Goal: Task Accomplishment & Management: Use online tool/utility

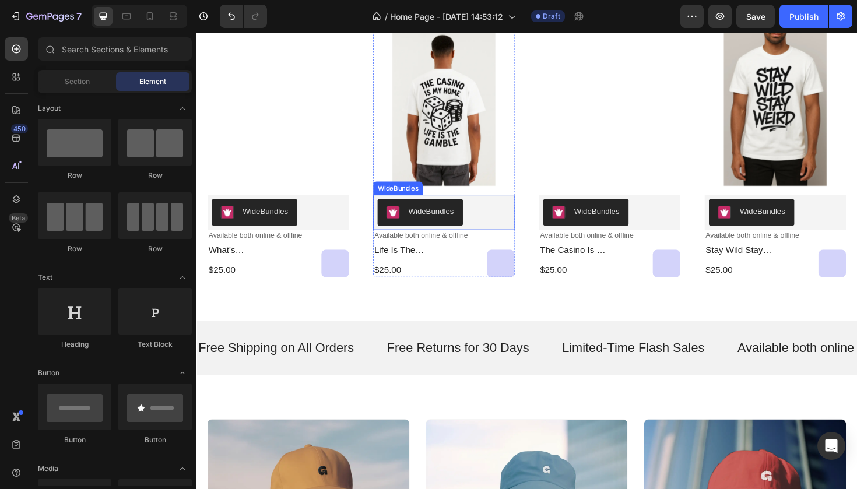
scroll to position [557, 0]
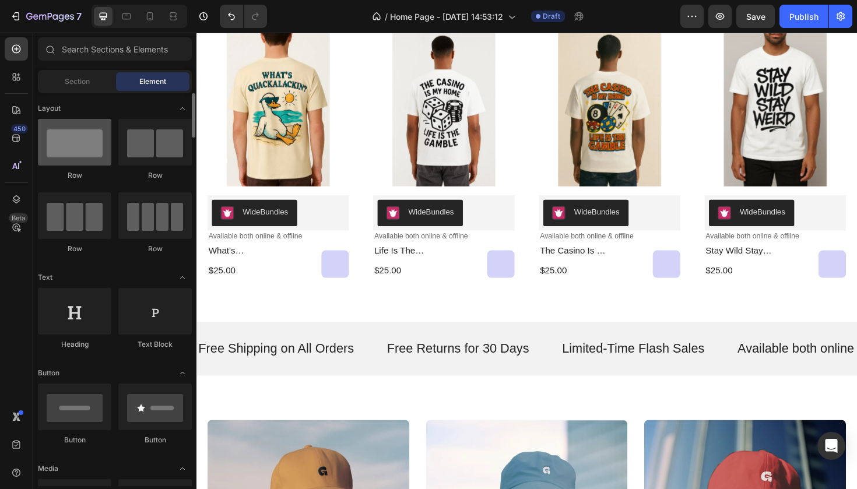
click at [100, 153] on div at bounding box center [74, 142] width 73 height 47
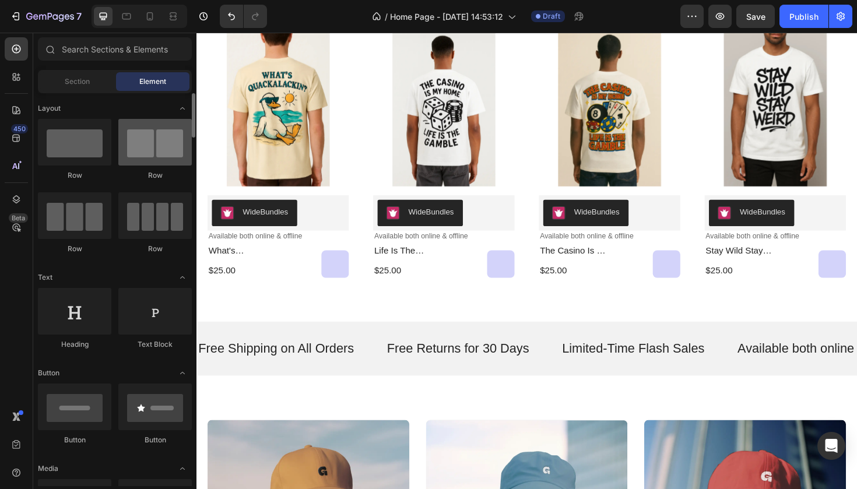
click at [169, 147] on div at bounding box center [154, 142] width 73 height 47
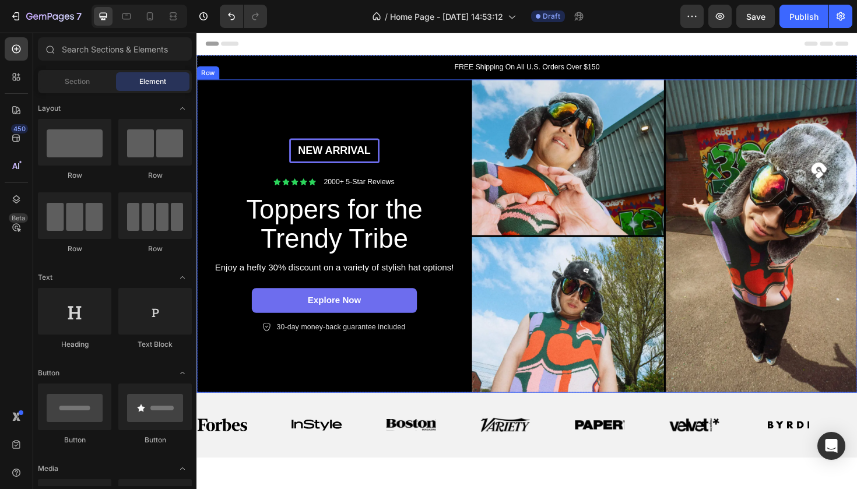
scroll to position [-1, 0]
click at [475, 129] on div "New arrival Text Block Row Icon Icon Icon Icon Icon Icon List 2000+ 5-Star Revi…" at bounding box center [341, 248] width 291 height 332
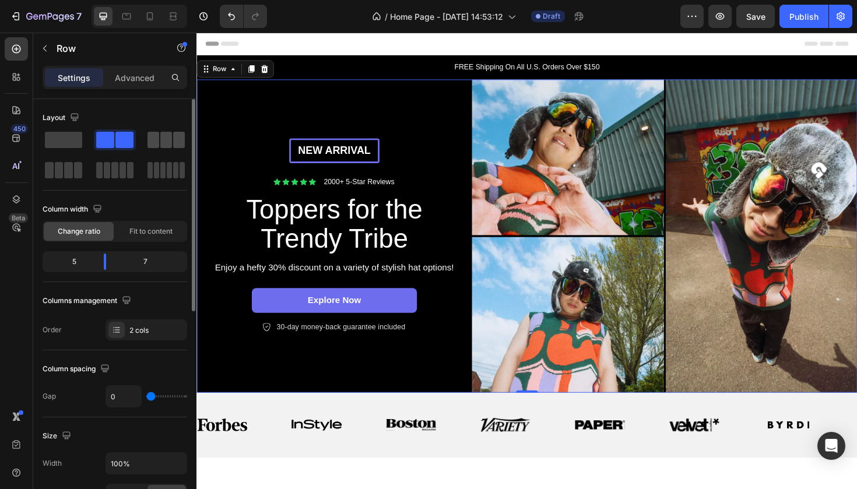
scroll to position [0, 0]
click at [166, 139] on span at bounding box center [166, 140] width 12 height 16
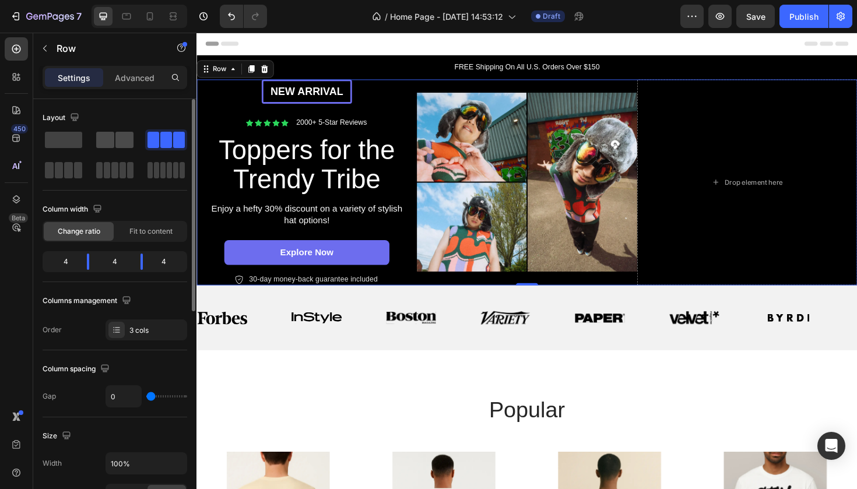
click at [121, 143] on span at bounding box center [124, 140] width 18 height 16
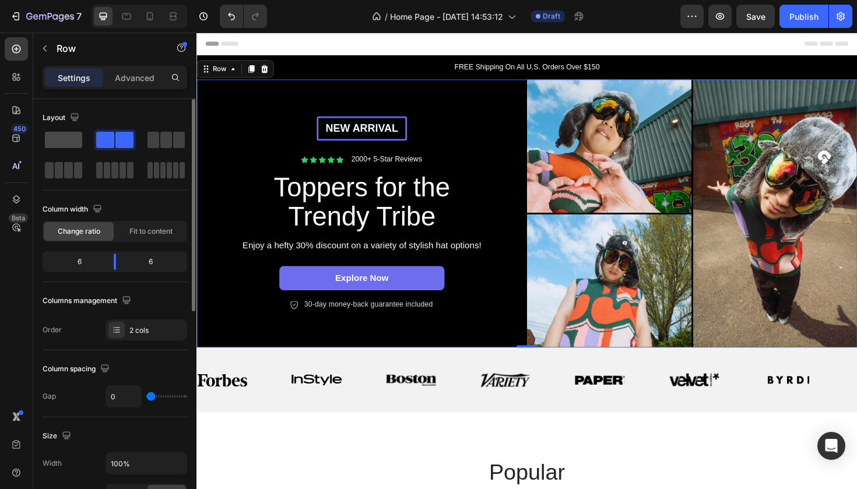
click at [66, 142] on span at bounding box center [63, 140] width 37 height 16
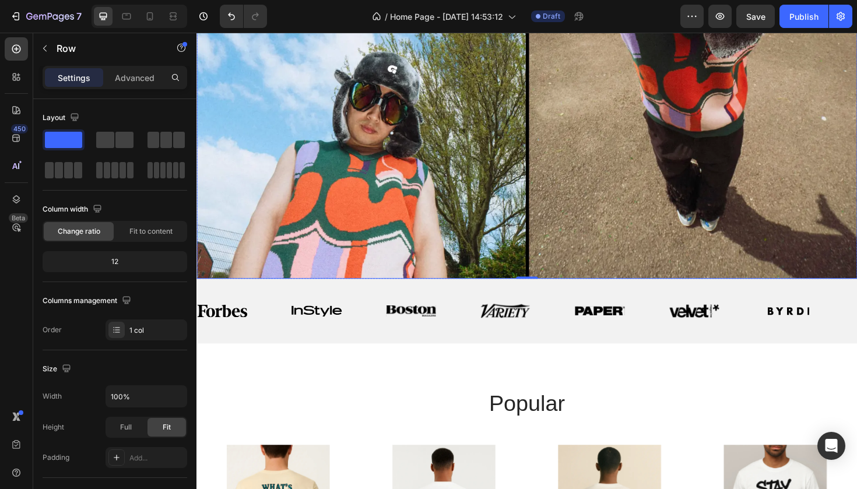
scroll to position [6, 0]
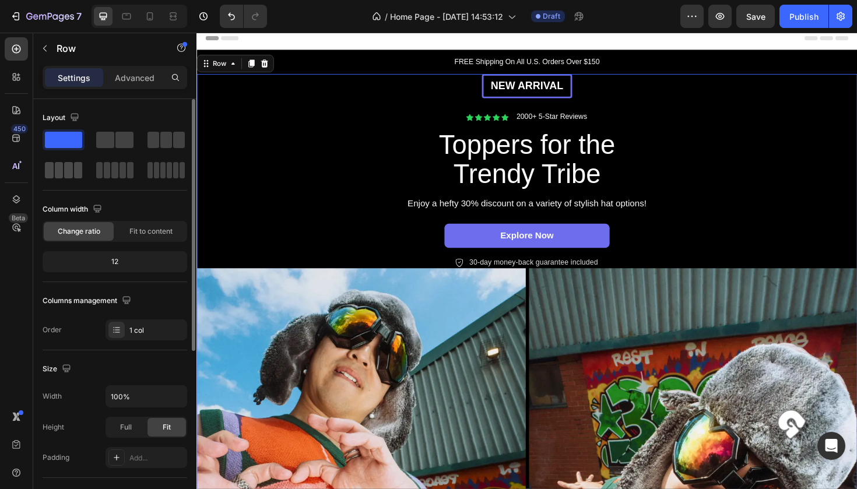
click at [94, 170] on div at bounding box center [115, 170] width 42 height 21
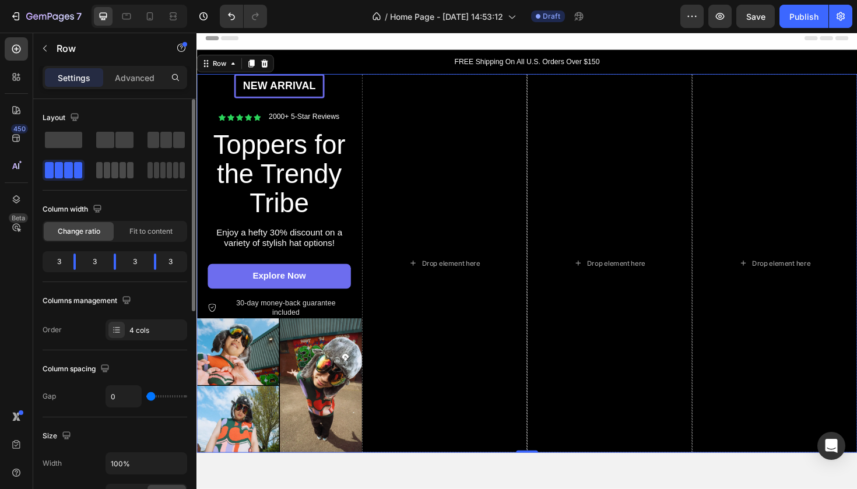
click at [107, 171] on span at bounding box center [107, 170] width 6 height 16
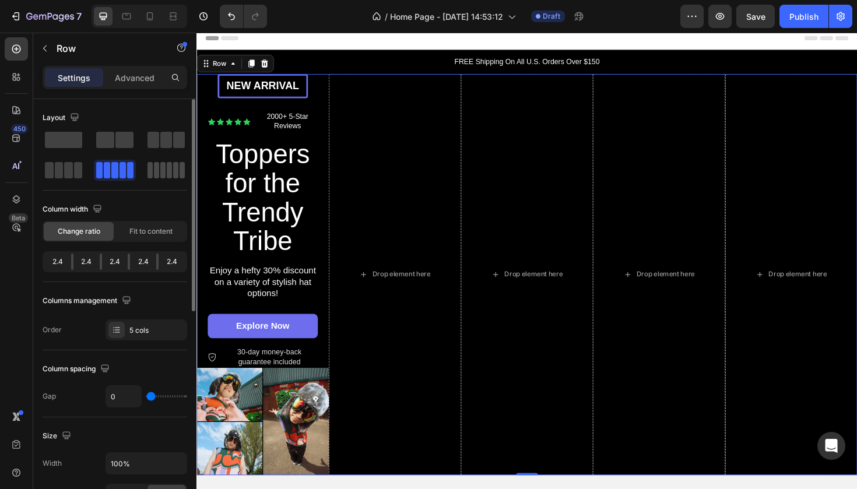
click at [152, 169] on span at bounding box center [149, 170] width 5 height 16
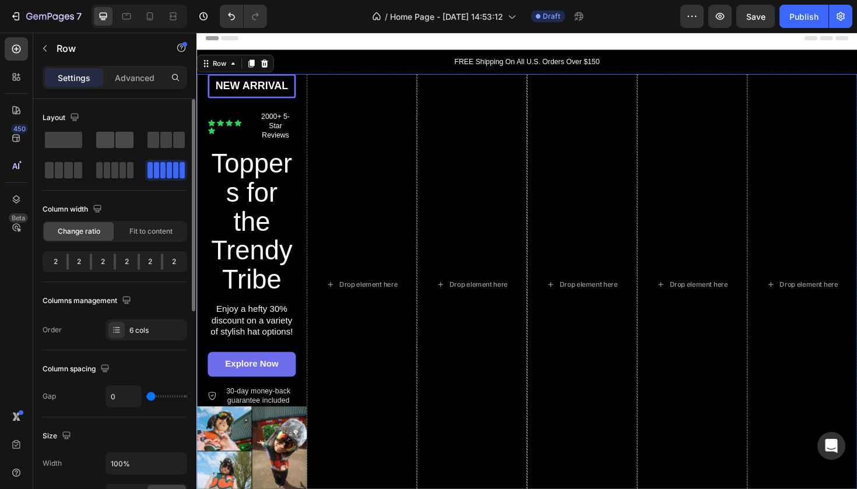
click at [145, 145] on div at bounding box center [166, 139] width 42 height 21
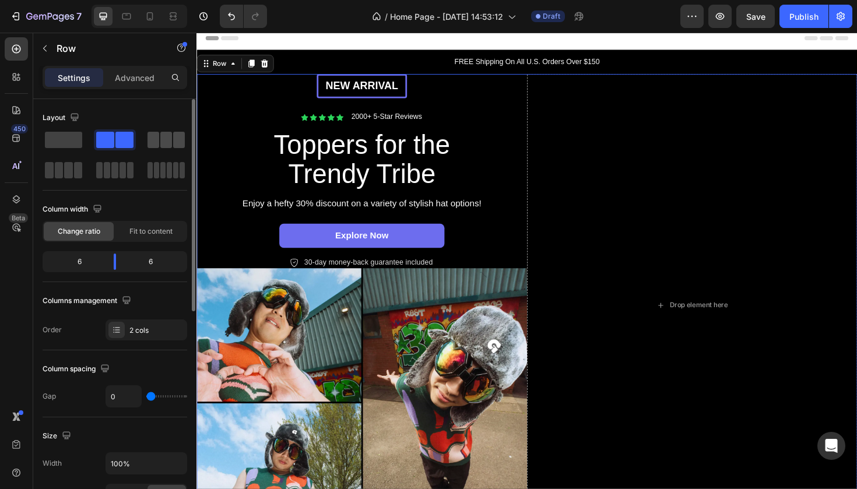
click at [154, 147] on span at bounding box center [153, 140] width 12 height 16
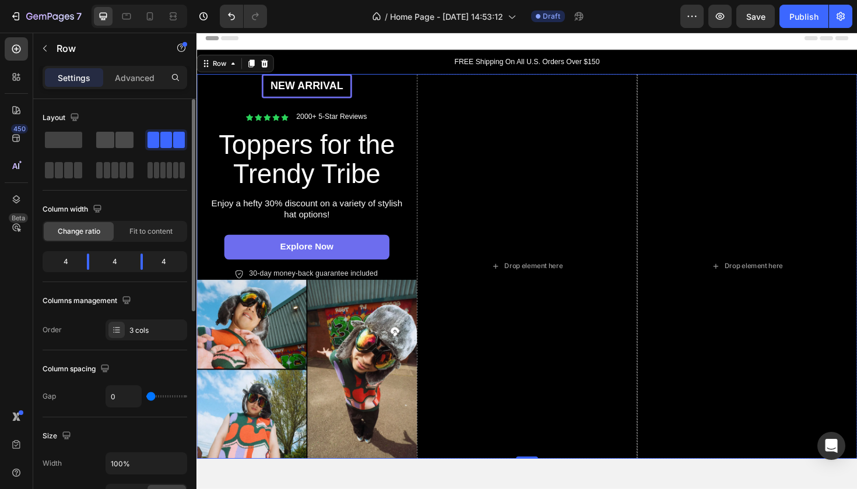
click at [126, 140] on span at bounding box center [124, 140] width 18 height 16
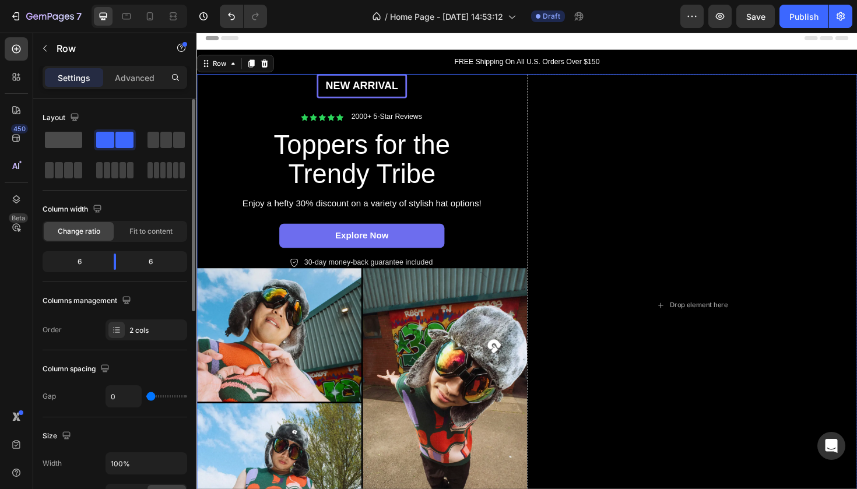
click at [78, 142] on span at bounding box center [63, 140] width 37 height 16
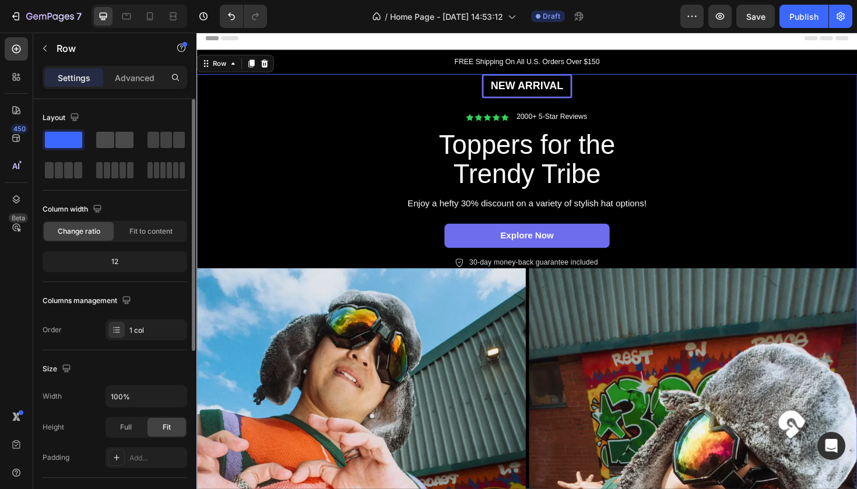
click at [101, 142] on span at bounding box center [105, 140] width 18 height 16
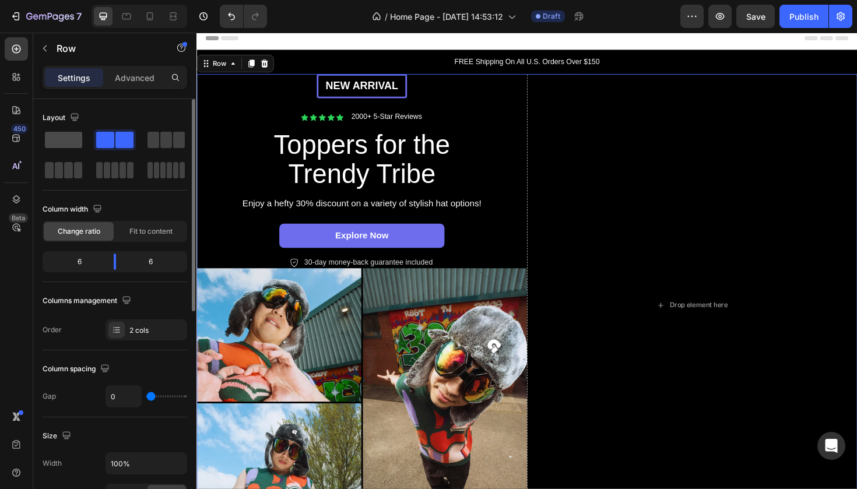
click at [72, 136] on span at bounding box center [63, 140] width 37 height 16
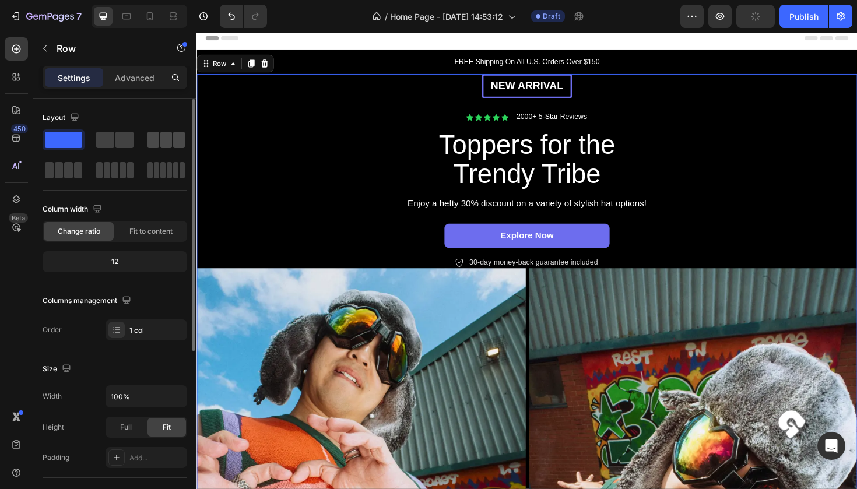
click at [164, 140] on span at bounding box center [166, 140] width 12 height 16
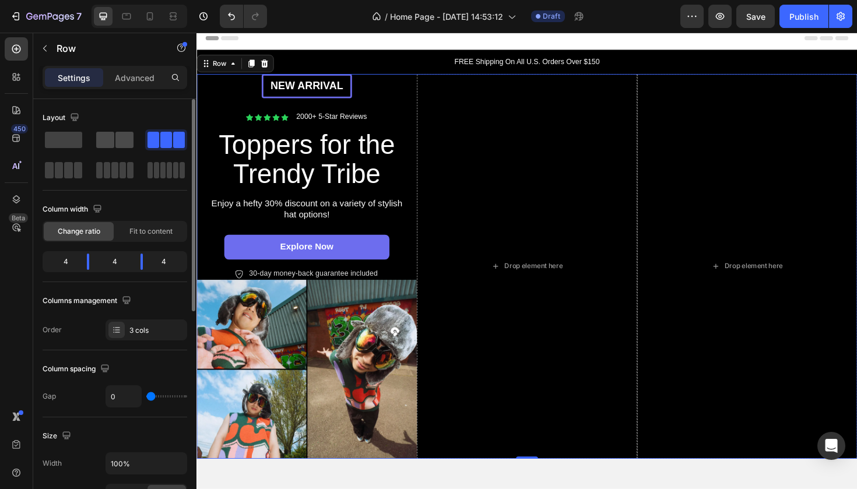
click at [124, 134] on span at bounding box center [124, 140] width 18 height 16
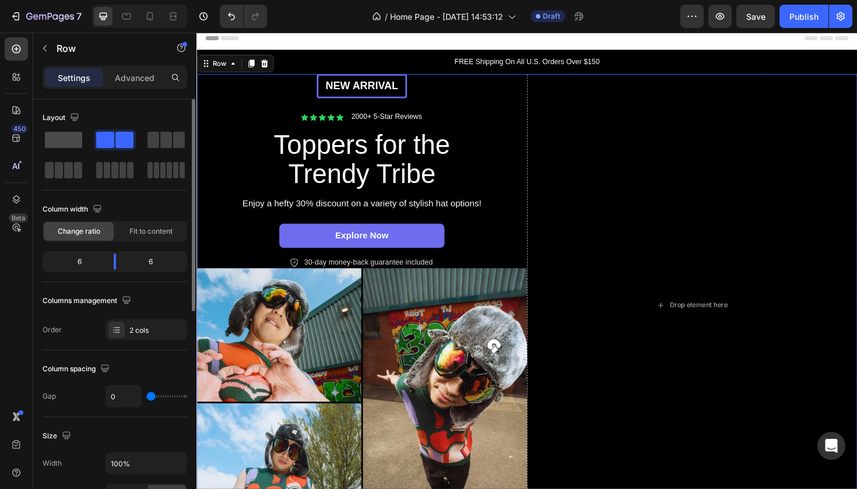
click at [67, 136] on span at bounding box center [63, 140] width 37 height 16
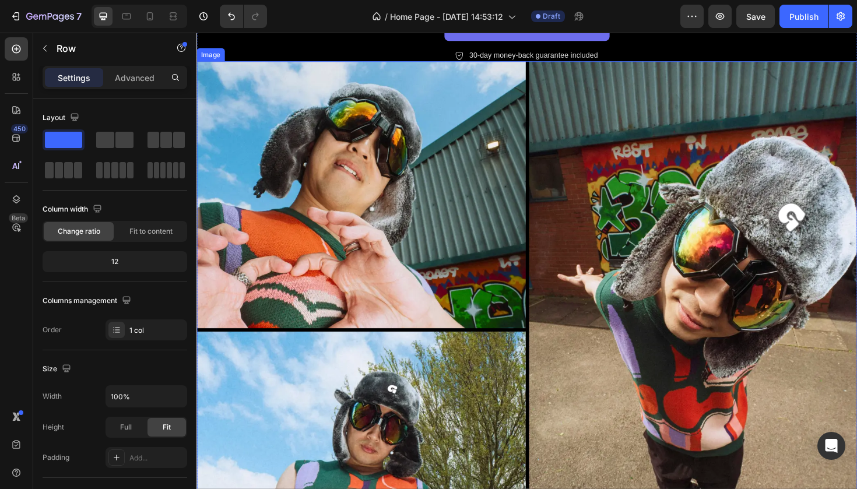
scroll to position [231, 0]
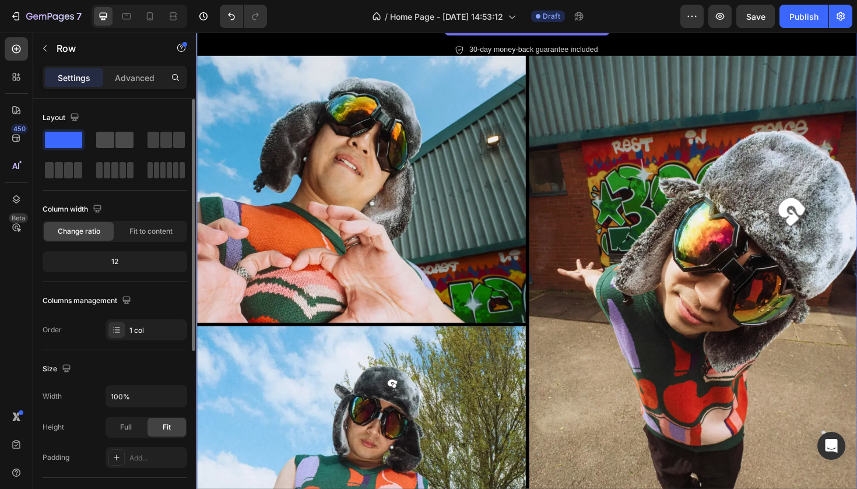
click at [127, 145] on span at bounding box center [124, 140] width 18 height 16
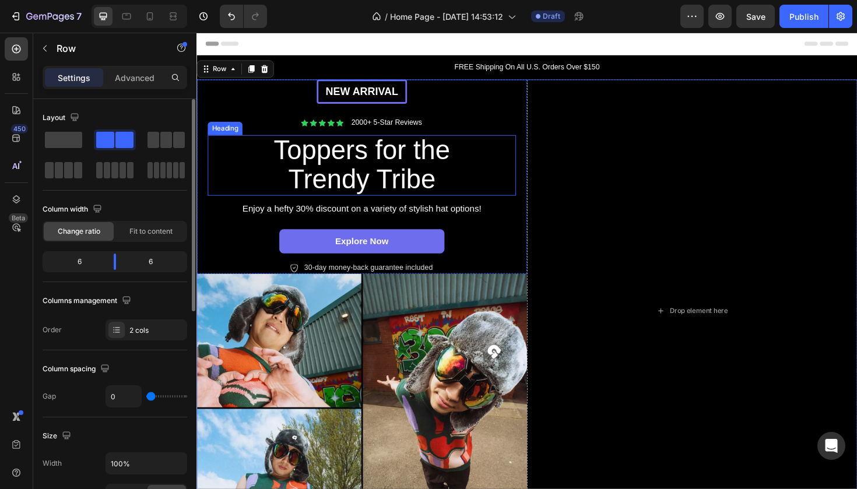
scroll to position [0, 0]
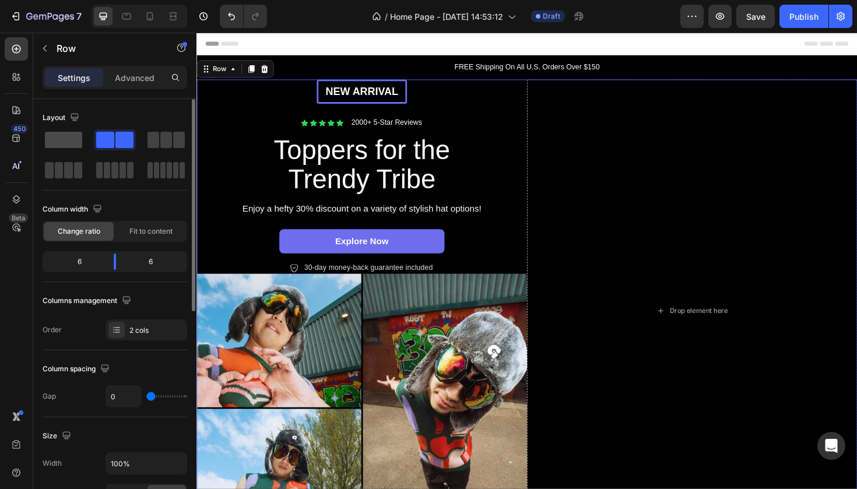
click at [50, 143] on span at bounding box center [63, 140] width 37 height 16
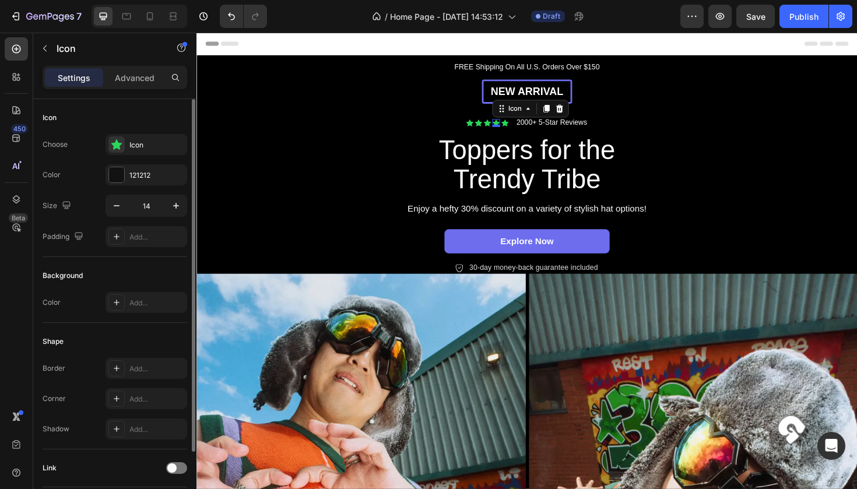
click at [516, 129] on div "Icon 0" at bounding box center [513, 128] width 8 height 8
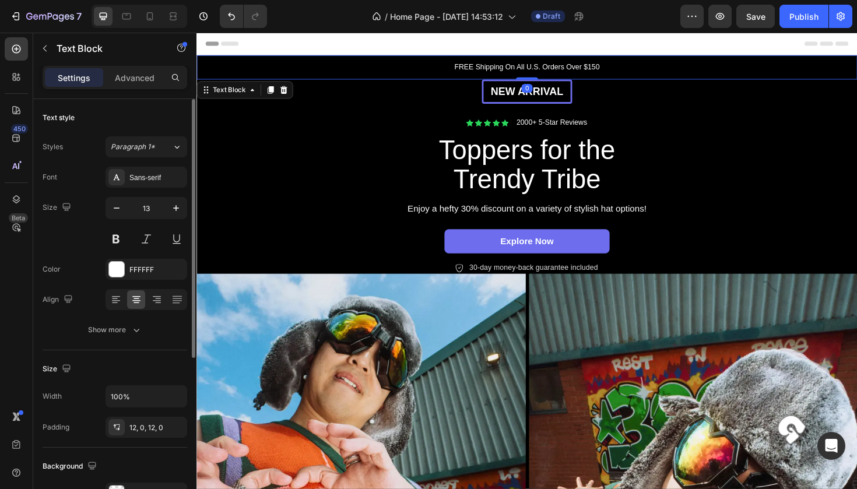
click at [579, 73] on p "FREE Shipping On All U.S. Orders Over $150" at bounding box center [546, 70] width 697 height 12
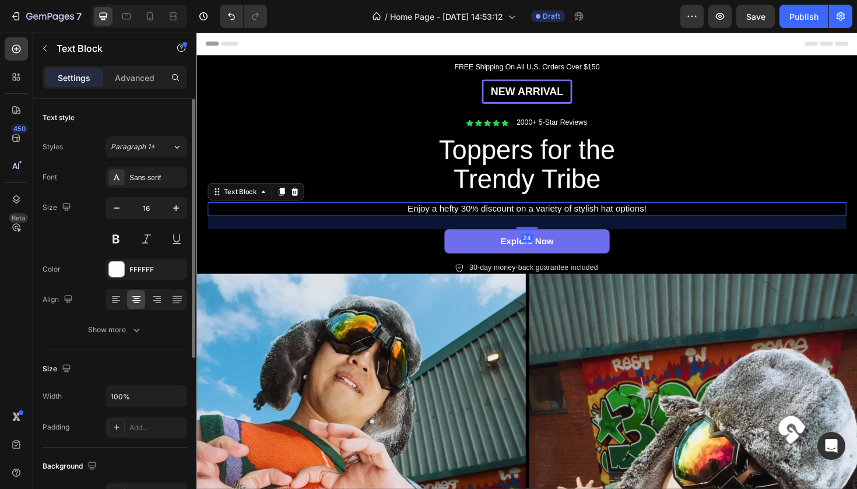
click at [526, 221] on p "Enjoy a hefty 30% discount on a variety of stylish hat options!" at bounding box center [546, 219] width 674 height 12
click at [511, 220] on p "Enjoy a hefty 30% discount on a variety of stylish hat options!" at bounding box center [546, 219] width 674 height 12
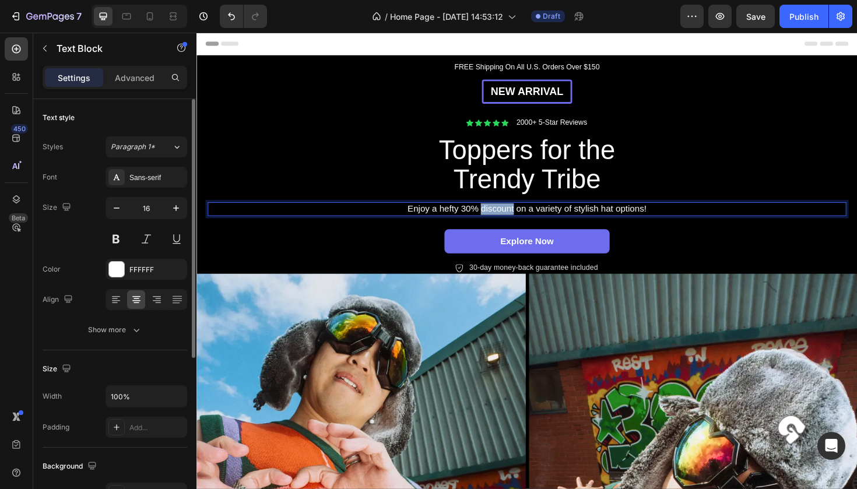
click at [511, 220] on p "Enjoy a hefty 30% discount on a variety of stylish hat options!" at bounding box center [546, 219] width 674 height 12
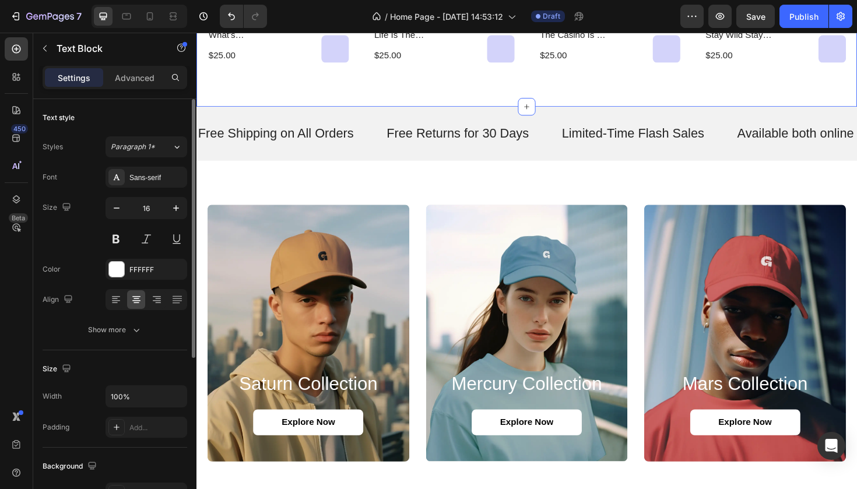
scroll to position [1226, 0]
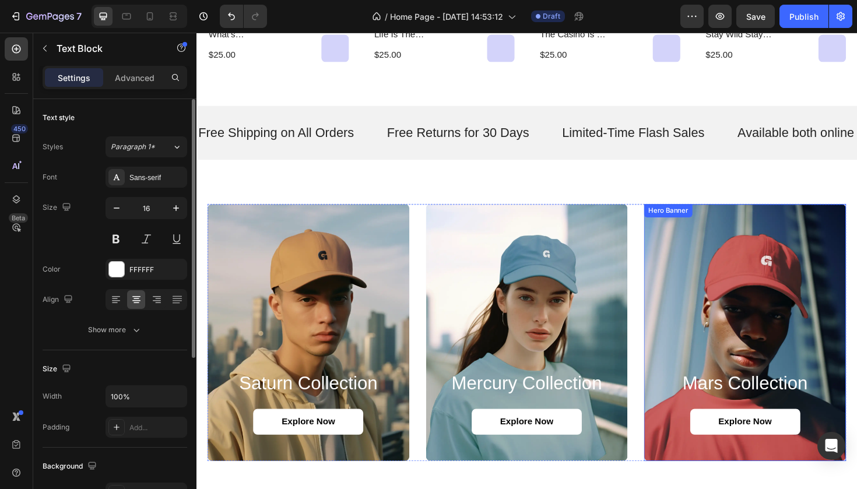
click at [704, 226] on div "Hero Banner" at bounding box center [695, 221] width 51 height 14
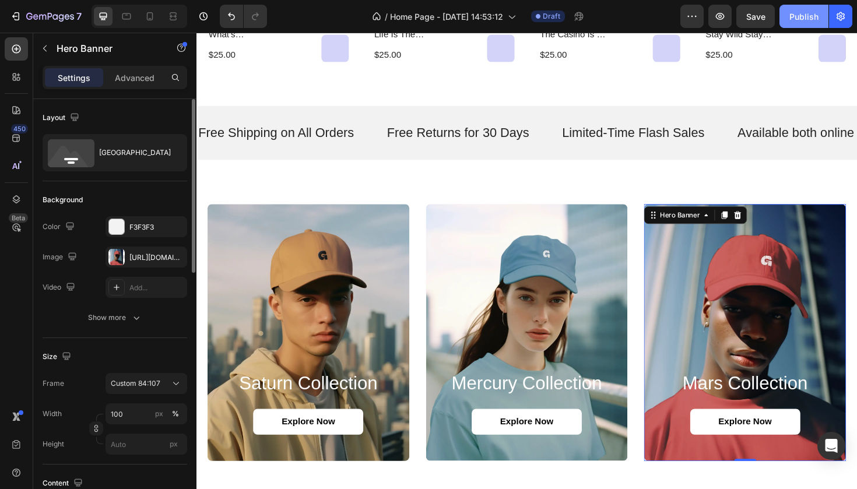
click at [803, 16] on div "Publish" at bounding box center [803, 16] width 29 height 12
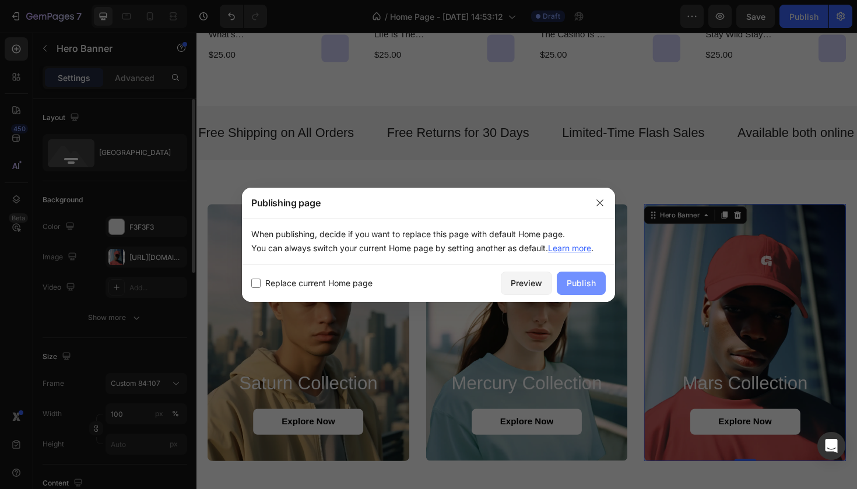
click at [561, 280] on button "Publish" at bounding box center [581, 283] width 49 height 23
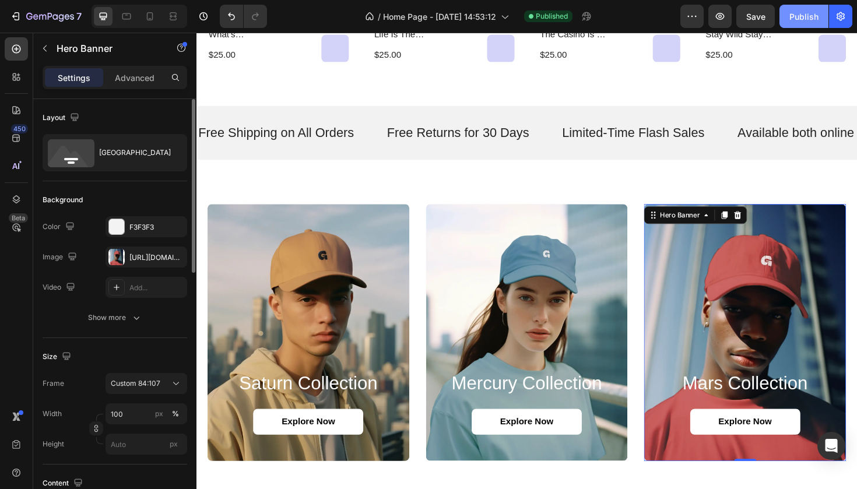
click at [792, 20] on div "Publish" at bounding box center [803, 16] width 29 height 12
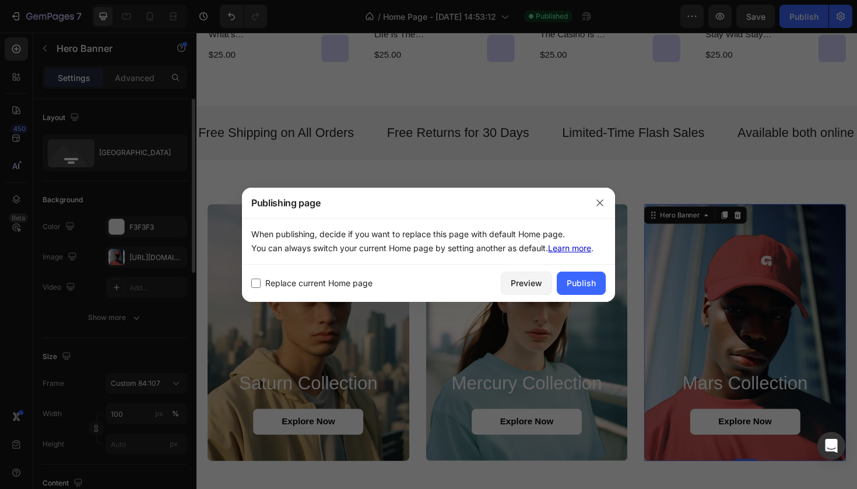
click at [578, 245] on link "Learn more" at bounding box center [569, 248] width 43 height 10
click at [597, 206] on icon "button" at bounding box center [599, 202] width 9 height 9
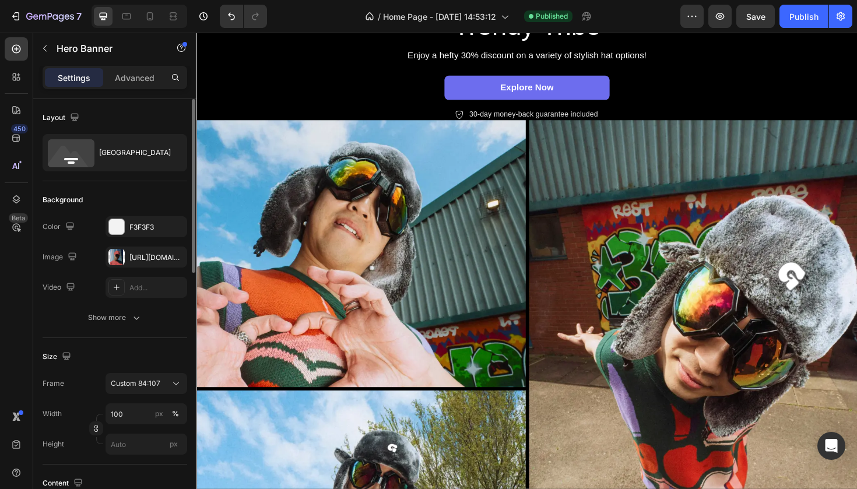
scroll to position [161, 0]
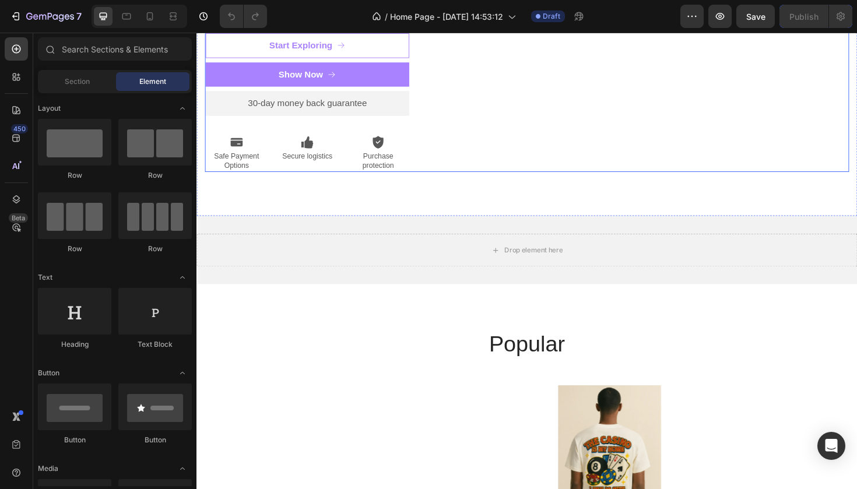
scroll to position [568, 0]
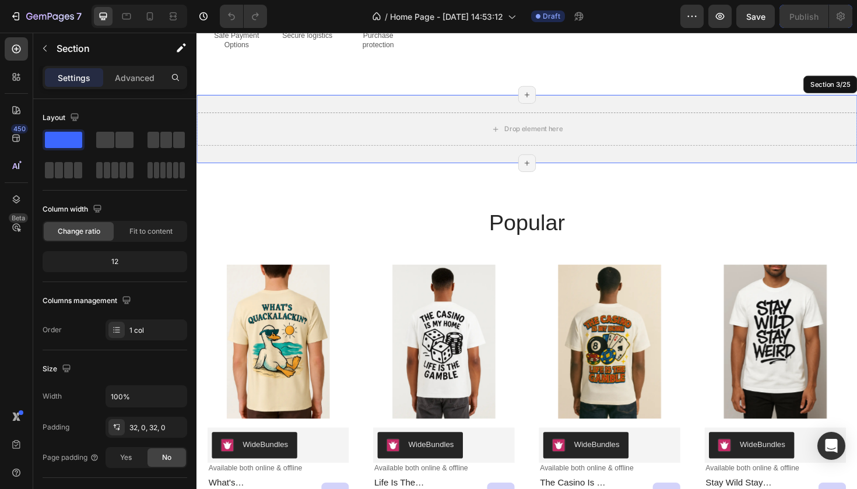
click at [389, 171] on div "Drop element here Section 3/25 Page has reached Shopify’s 25 section-limit Page…" at bounding box center [545, 135] width 699 height 72
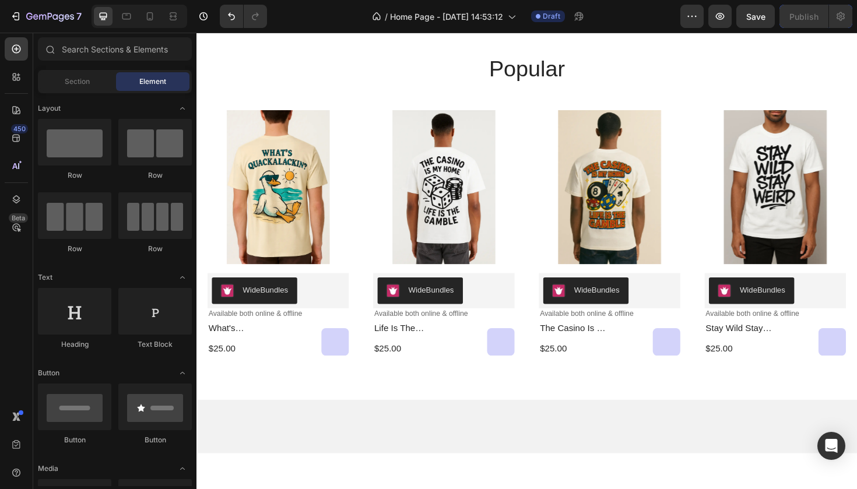
scroll to position [734, 0]
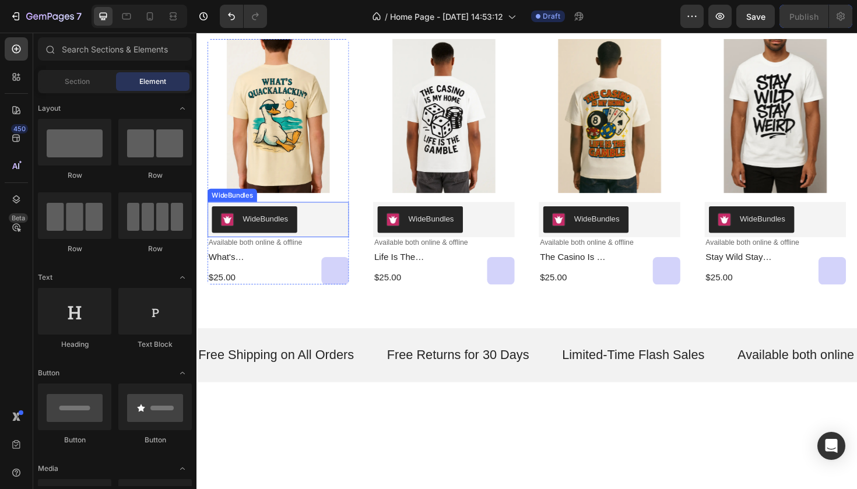
click at [257, 244] on button "WideBundles" at bounding box center [258, 230] width 90 height 28
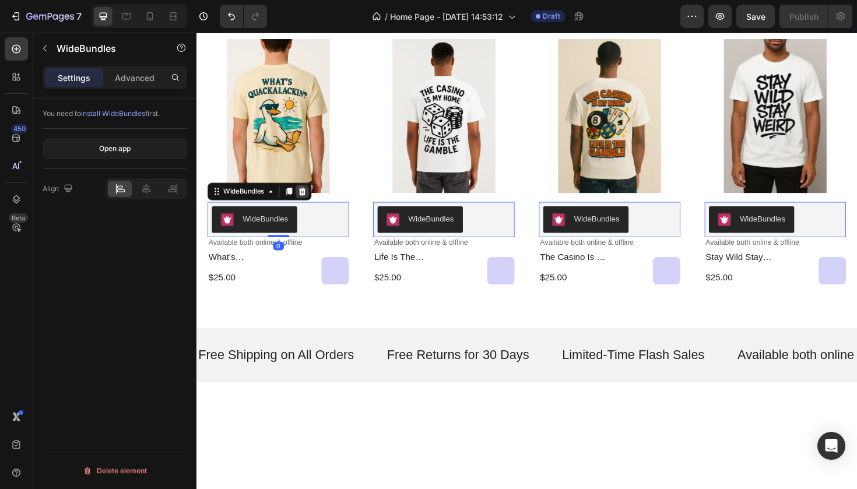
click at [313, 205] on icon at bounding box center [308, 200] width 9 height 9
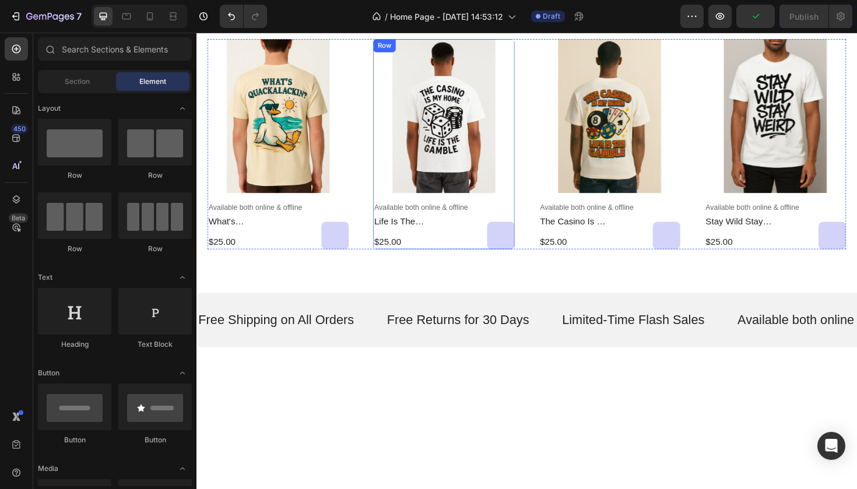
click at [358, 262] on div "Product Images Available both online & offline Text Block life is the [PERSON_N…" at bounding box center [283, 150] width 150 height 223
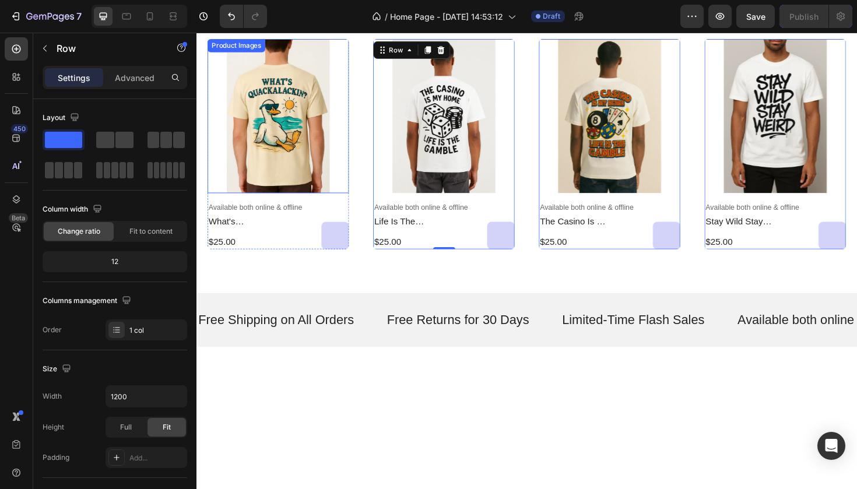
click at [292, 202] on img at bounding box center [283, 120] width 150 height 163
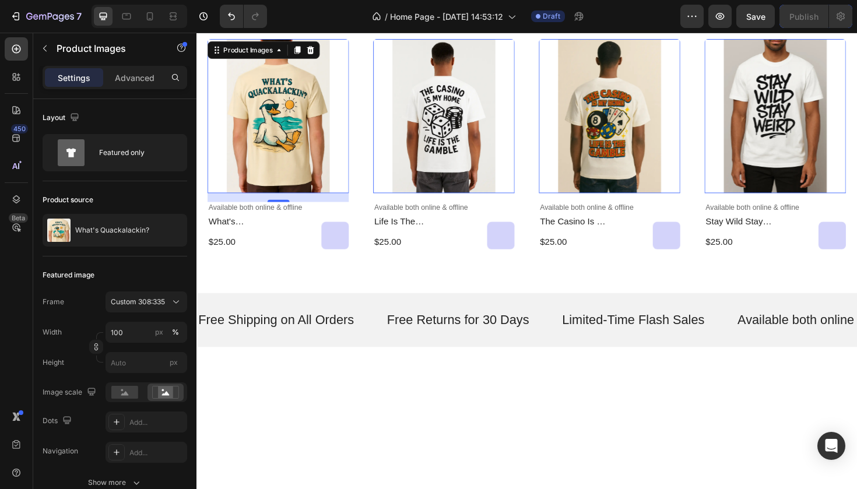
click at [310, 202] on img at bounding box center [283, 120] width 150 height 163
click at [303, 202] on img at bounding box center [283, 120] width 150 height 163
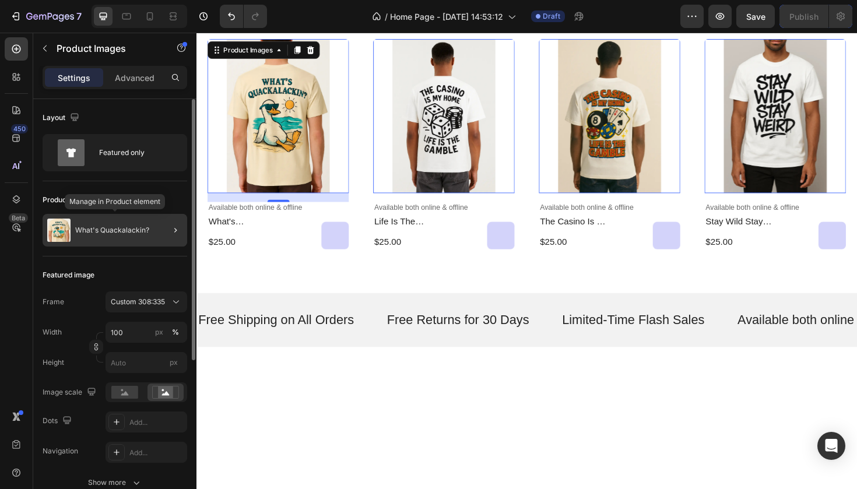
click at [113, 231] on p "What's Quackalackin?" at bounding box center [112, 230] width 74 height 8
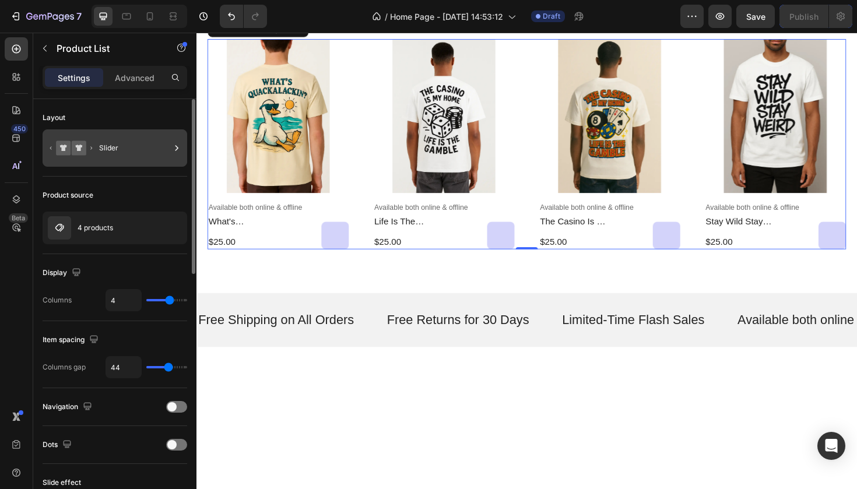
click at [108, 157] on div "Slider" at bounding box center [134, 148] width 71 height 27
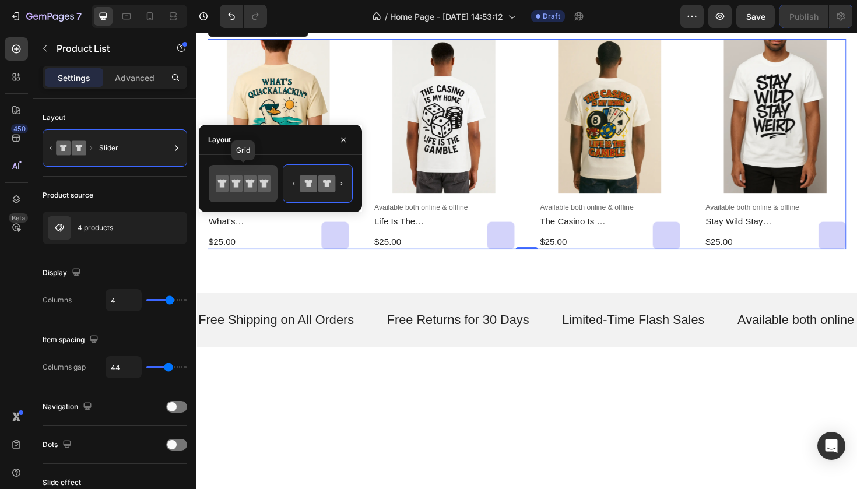
click at [259, 178] on icon at bounding box center [264, 183] width 13 height 17
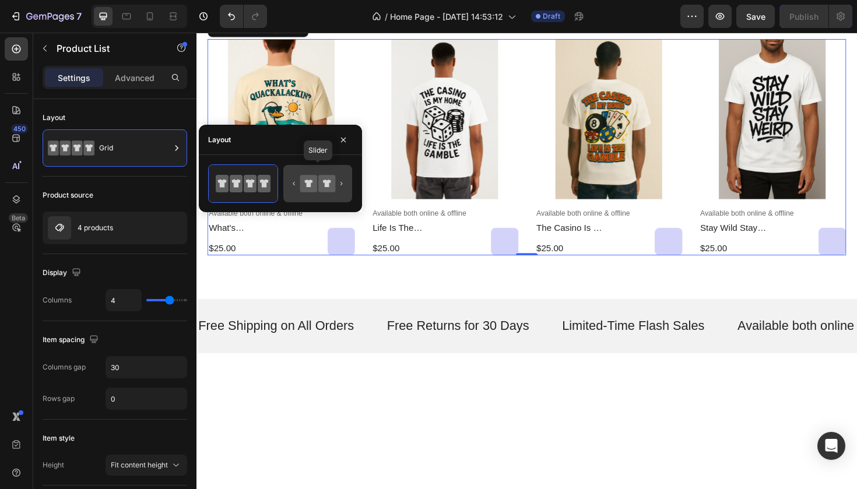
click at [312, 184] on icon at bounding box center [308, 183] width 17 height 17
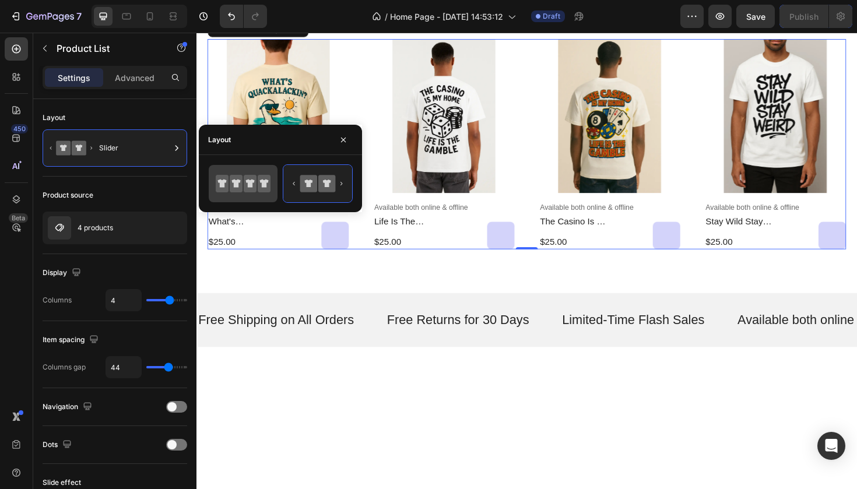
click at [0, 0] on div at bounding box center [0, 0] width 0 height 0
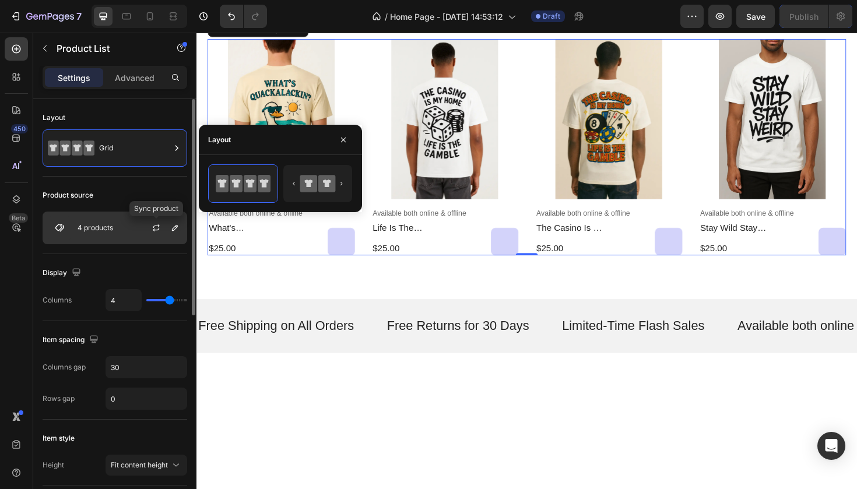
click at [168, 223] on div at bounding box center [175, 228] width 14 height 14
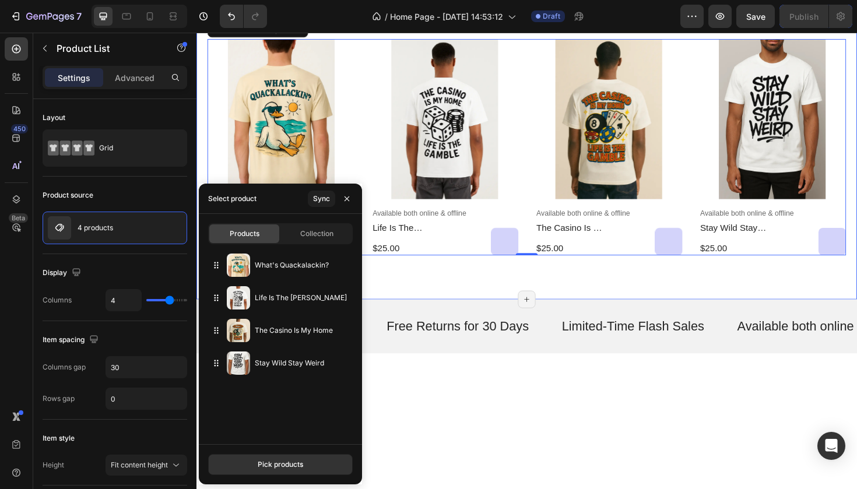
click at [311, 99] on div "popular Heading Product Images Available both online & offline Text Block what'…" at bounding box center [545, 123] width 699 height 383
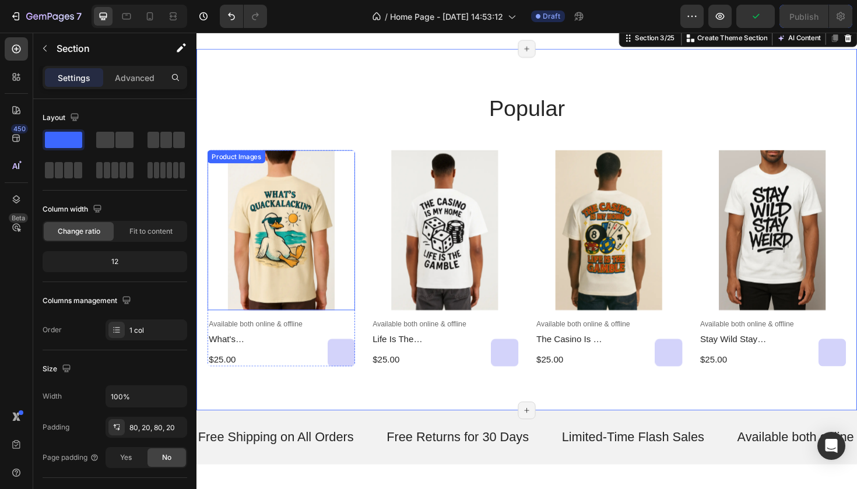
scroll to position [806, 0]
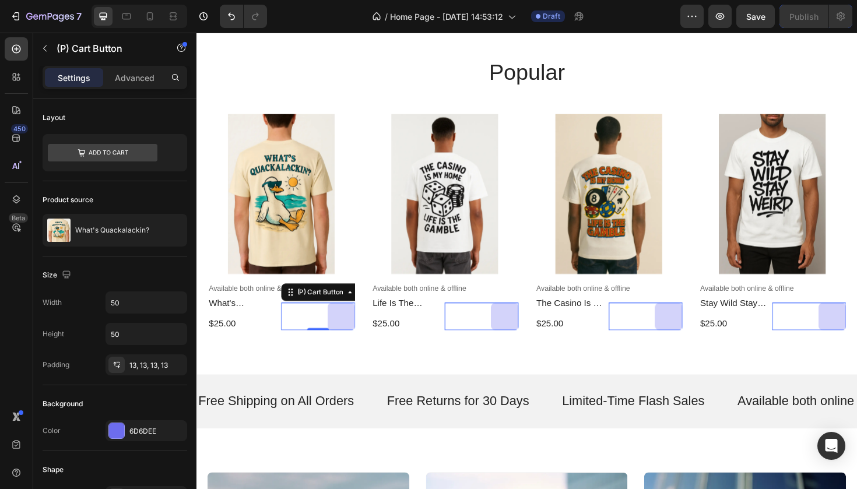
click at [353, 329] on div "Out Of Stock" at bounding box center [350, 333] width 14 height 140
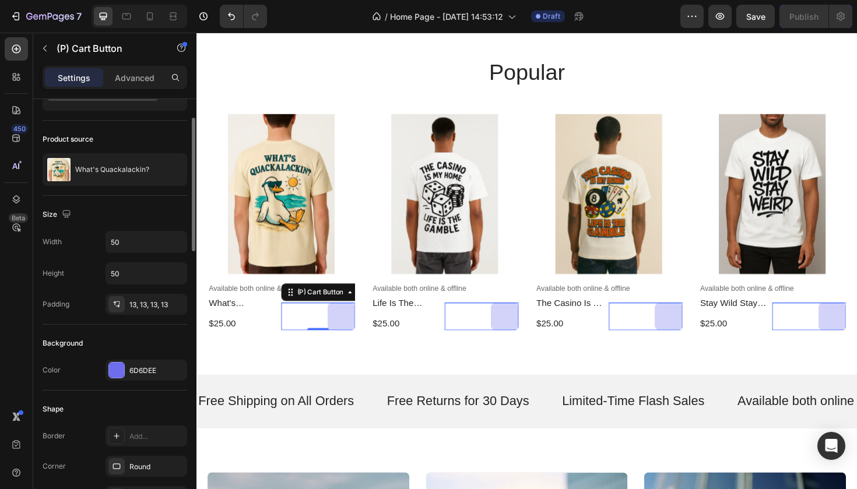
scroll to position [61, 0]
click at [120, 367] on div at bounding box center [116, 370] width 15 height 15
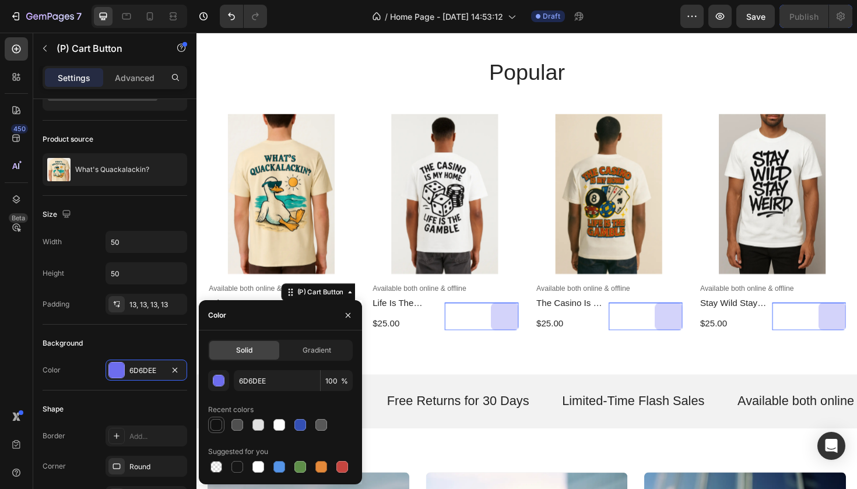
click at [216, 424] on div at bounding box center [216, 425] width 12 height 12
type input "121212"
click at [126, 335] on div "Background" at bounding box center [115, 343] width 145 height 19
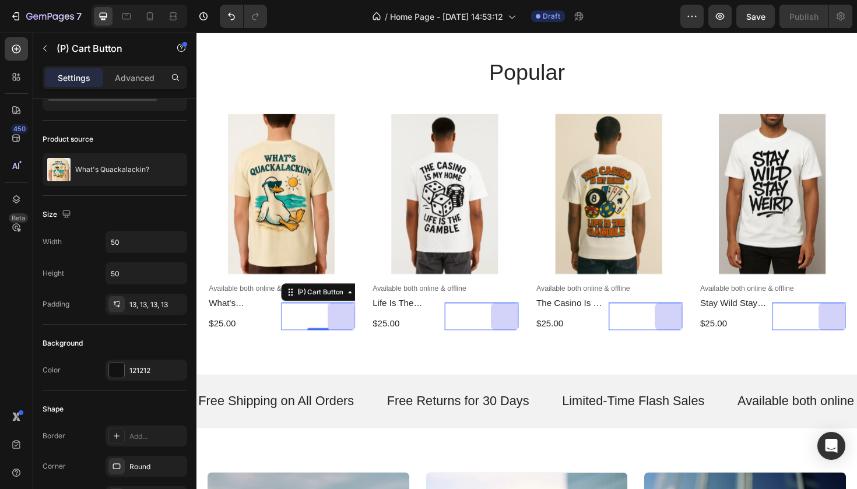
click at [346, 336] on icon "Out Of Stock" at bounding box center [347, 333] width 9 height 9
click at [380, 360] on div "popular Heading Product Images Available both online & offline Text Block what'…" at bounding box center [545, 203] width 699 height 383
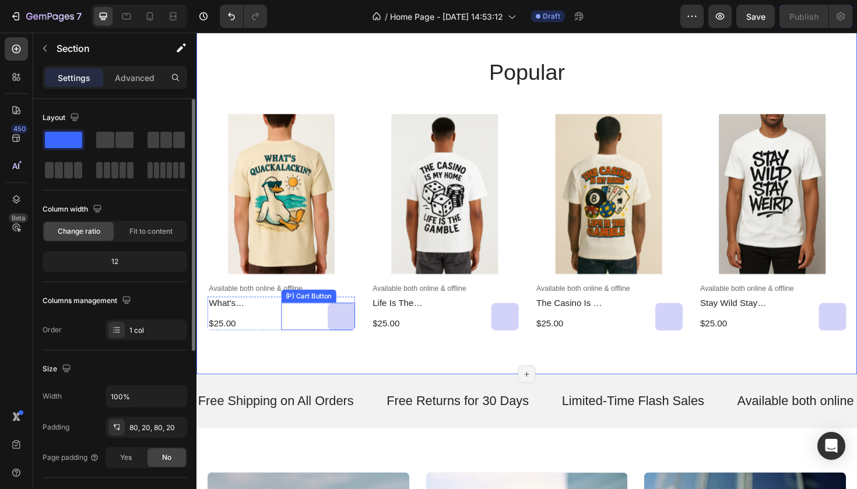
click at [350, 338] on button "Out Of Stock" at bounding box center [349, 333] width 29 height 29
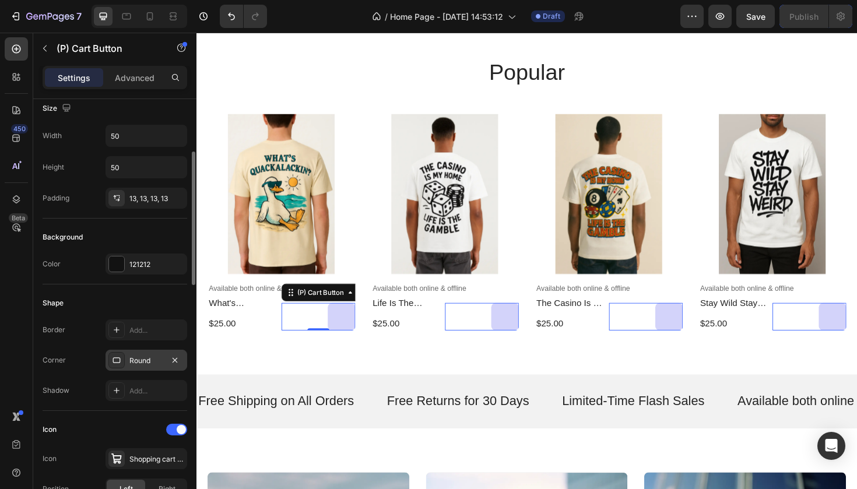
scroll to position [167, 0]
click at [145, 268] on div "121212" at bounding box center [146, 264] width 34 height 10
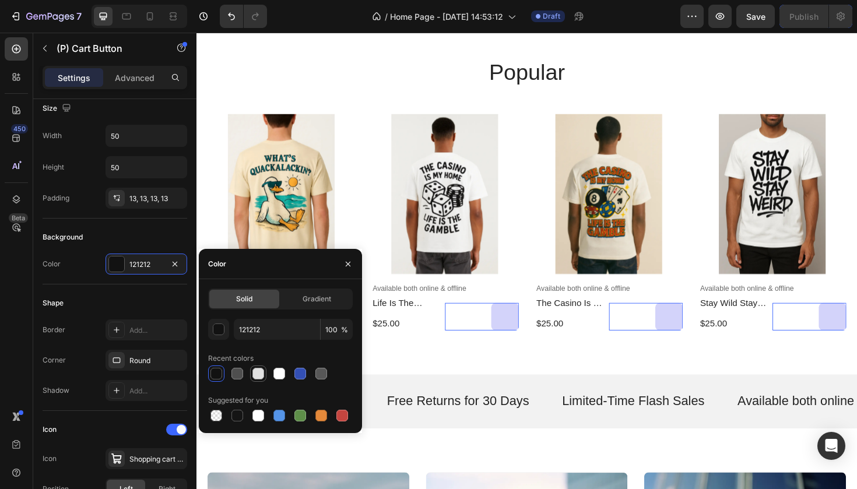
click at [262, 371] on div at bounding box center [258, 374] width 12 height 12
click at [238, 375] on div at bounding box center [237, 374] width 12 height 12
type input "121212"
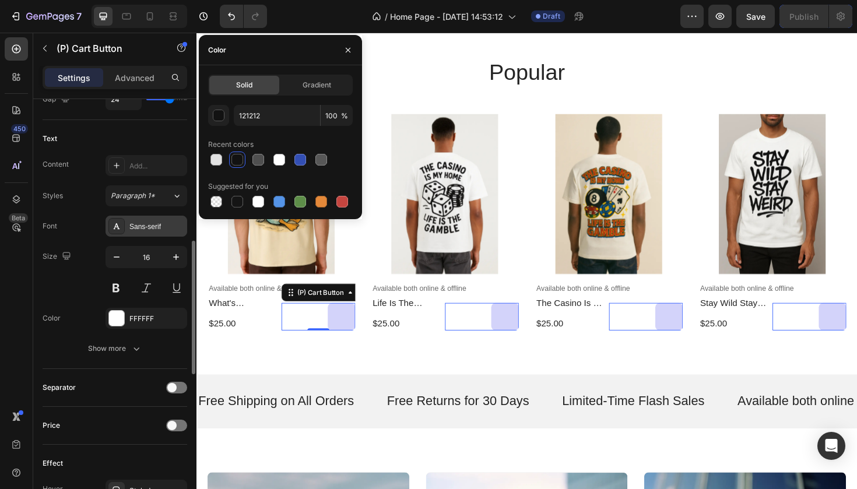
scroll to position [599, 0]
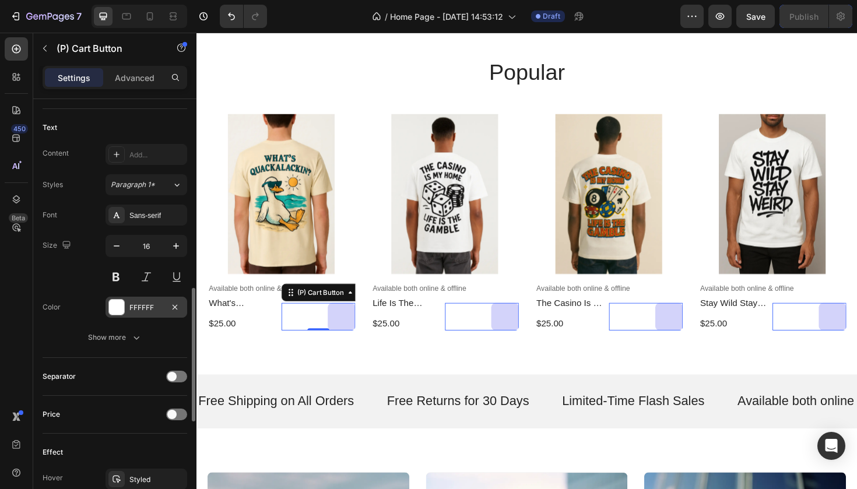
click at [150, 300] on div "FFFFFF" at bounding box center [147, 307] width 82 height 21
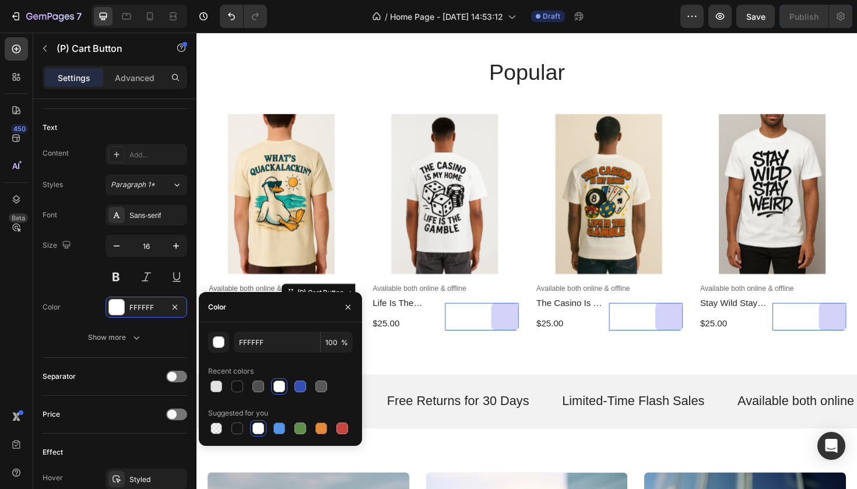
click at [245, 384] on div at bounding box center [280, 386] width 145 height 16
click at [241, 384] on div at bounding box center [237, 387] width 12 height 12
type input "121212"
click at [347, 306] on icon "button" at bounding box center [347, 307] width 9 height 9
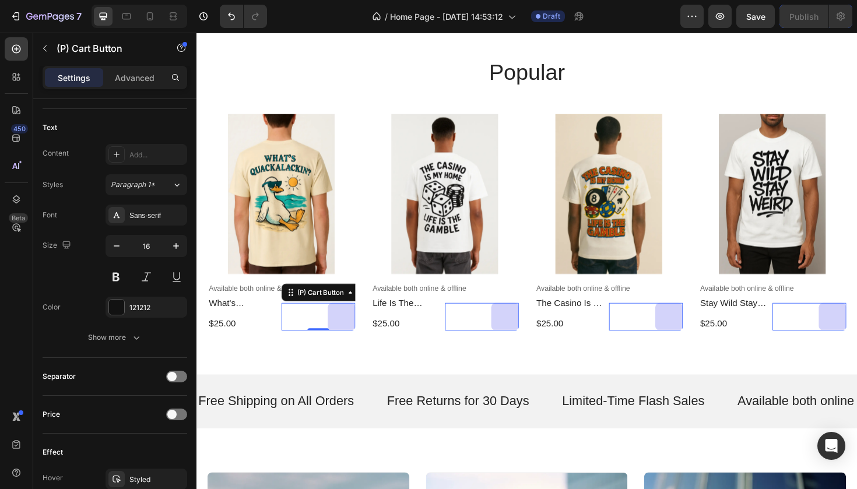
click at [352, 330] on icon "Out Of Stock" at bounding box center [349, 333] width 8 height 8
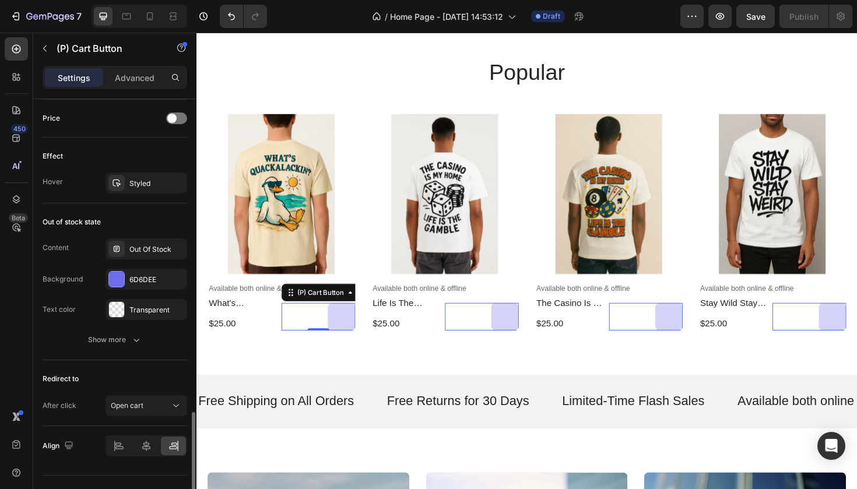
scroll to position [918, 0]
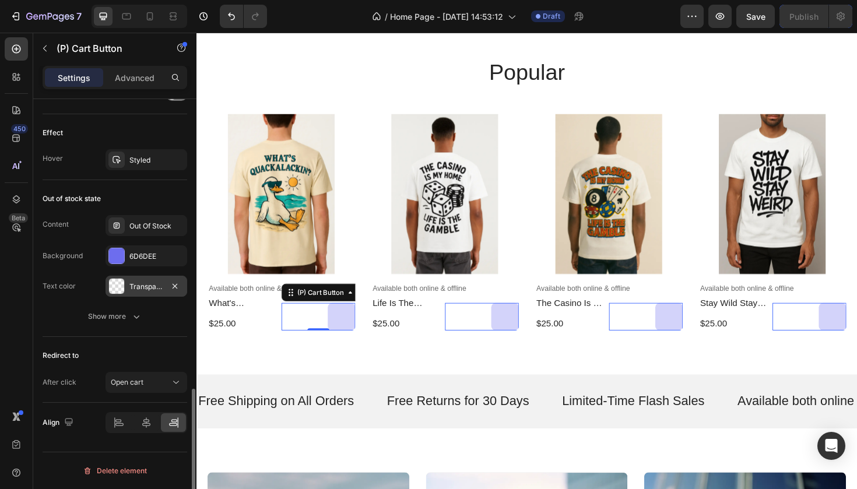
click at [142, 294] on div "Transparent" at bounding box center [147, 286] width 82 height 21
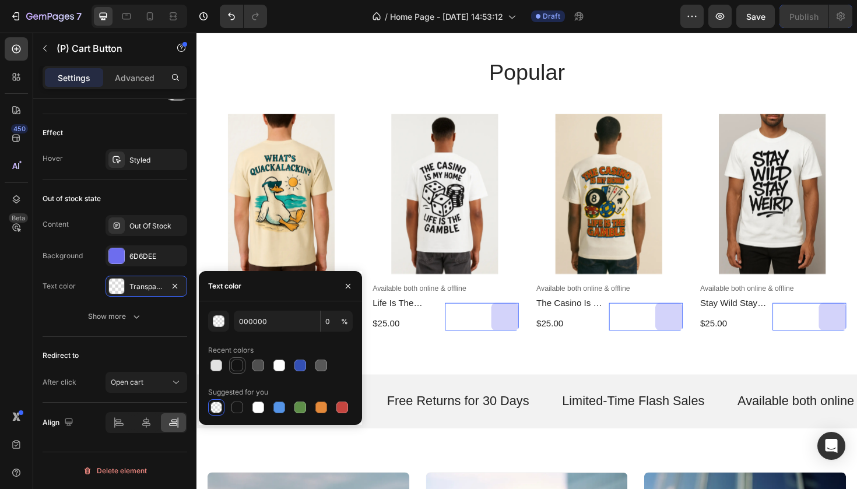
click at [237, 364] on div at bounding box center [237, 366] width 12 height 12
type input "121212"
type input "100"
click at [160, 255] on div "6D6DEE" at bounding box center [146, 256] width 34 height 10
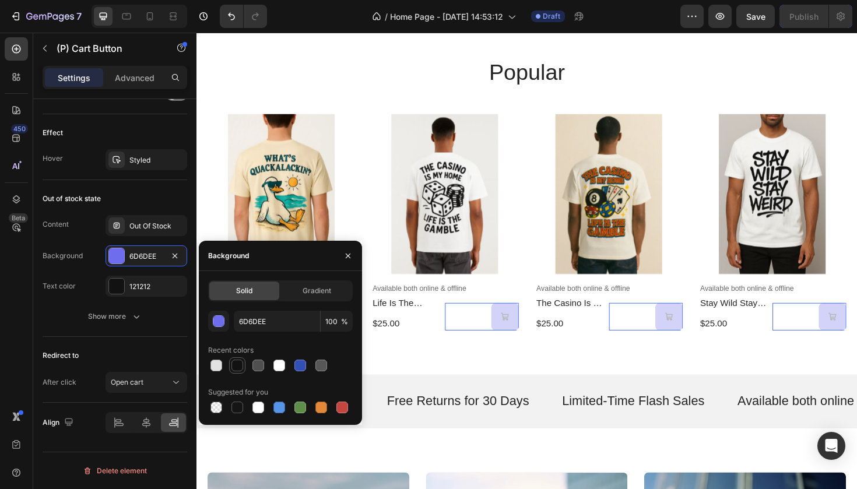
click at [241, 361] on div at bounding box center [237, 366] width 12 height 12
type input "121212"
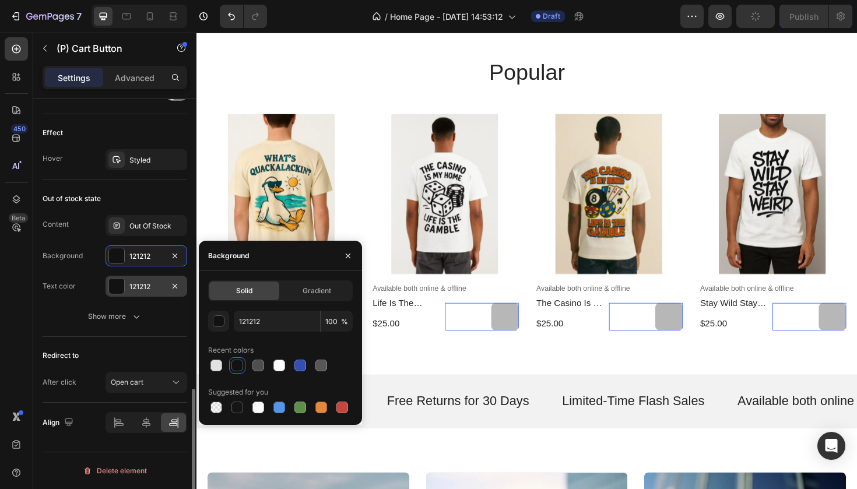
click at [149, 295] on div "121212" at bounding box center [147, 286] width 82 height 21
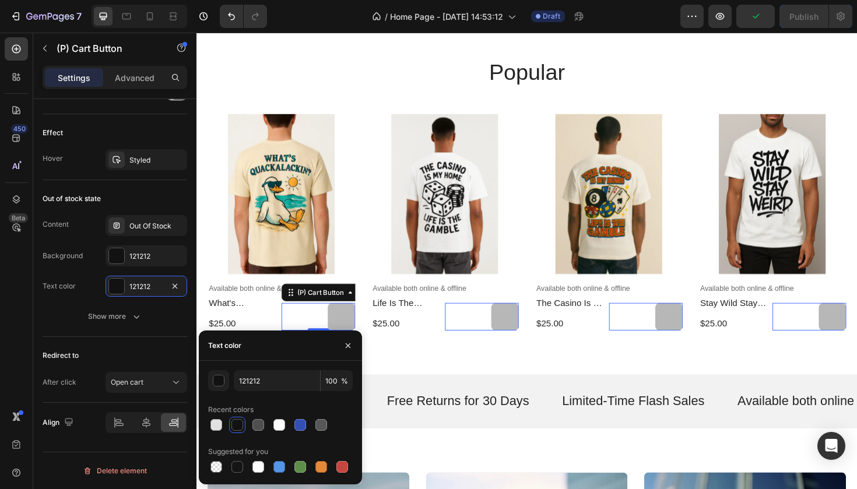
scroll to position [495, 0]
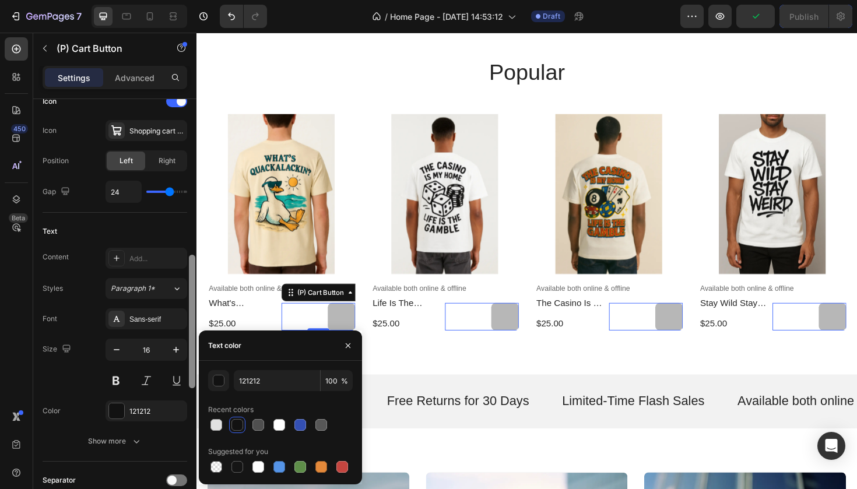
click at [196, 202] on div at bounding box center [192, 310] width 9 height 423
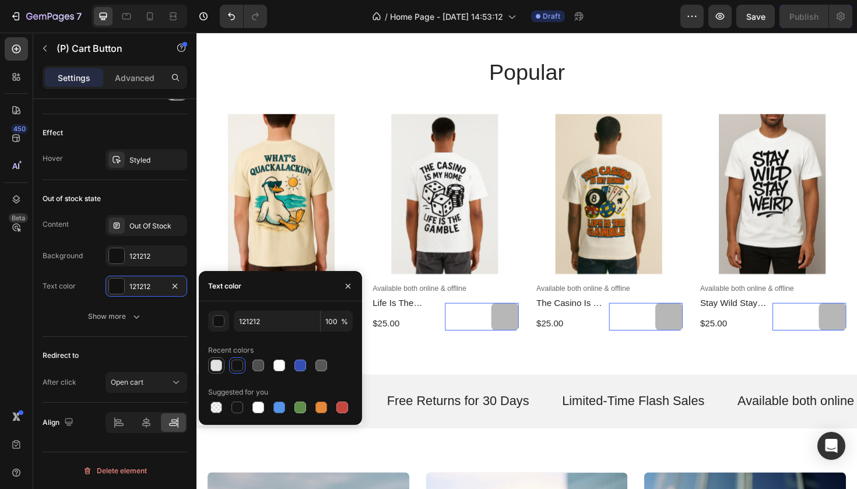
click at [215, 364] on div at bounding box center [216, 366] width 12 height 12
type input "E2E2E2"
click at [159, 254] on div "121212" at bounding box center [146, 256] width 34 height 10
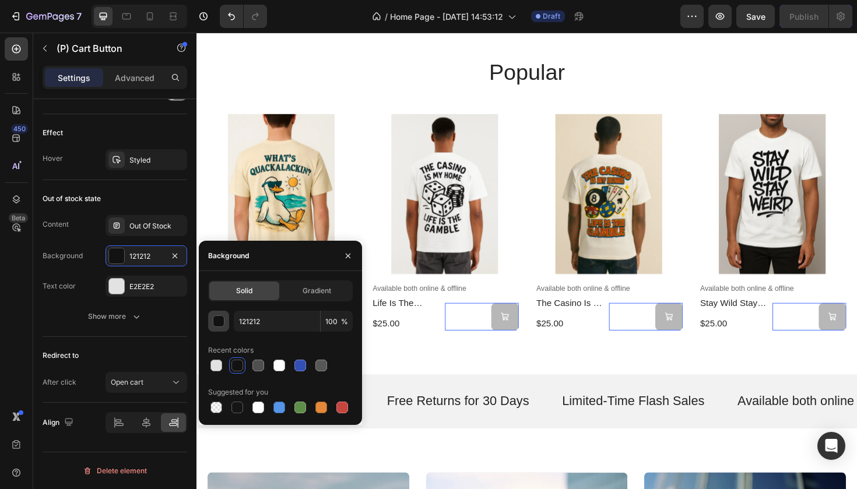
click at [223, 324] on div "button" at bounding box center [219, 322] width 12 height 12
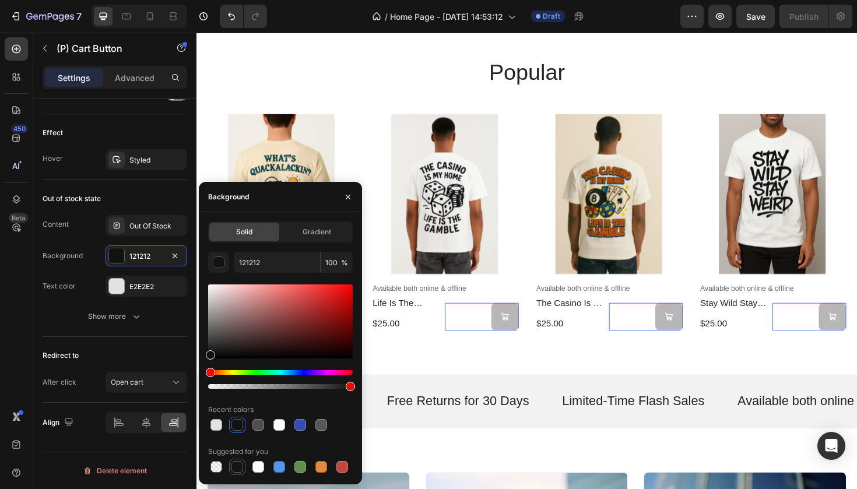
click at [240, 471] on div at bounding box center [237, 467] width 12 height 12
type input "151515"
click at [240, 471] on div at bounding box center [237, 467] width 12 height 12
click at [139, 313] on icon "button" at bounding box center [137, 317] width 12 height 12
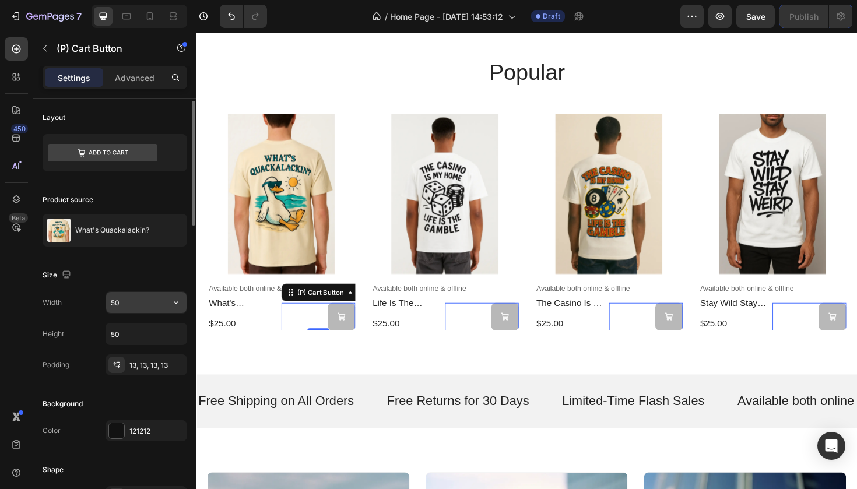
scroll to position [215, 0]
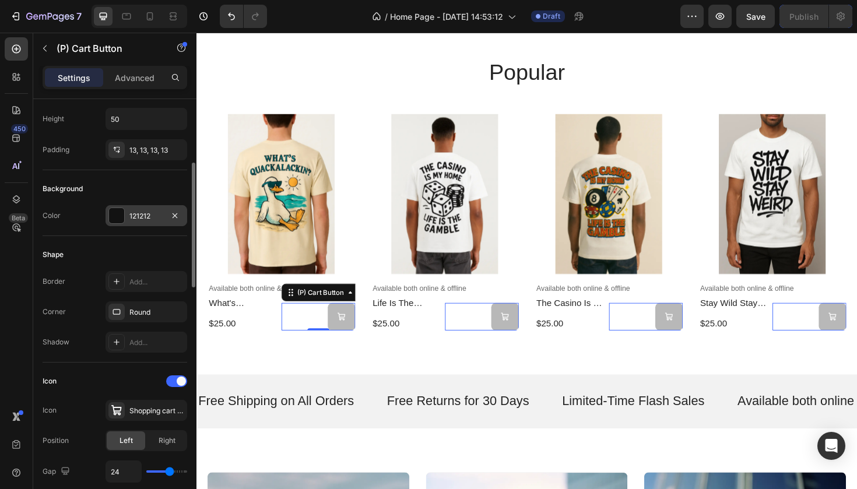
click at [139, 221] on div "121212" at bounding box center [147, 215] width 82 height 21
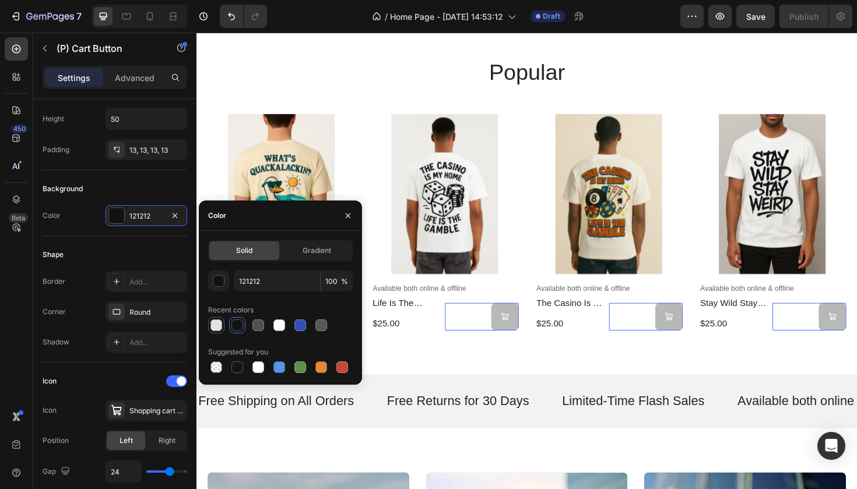
click at [222, 323] on div at bounding box center [216, 325] width 14 height 14
click at [237, 326] on div at bounding box center [237, 325] width 12 height 12
type input "121212"
click at [166, 278] on div "Add..." at bounding box center [156, 282] width 55 height 10
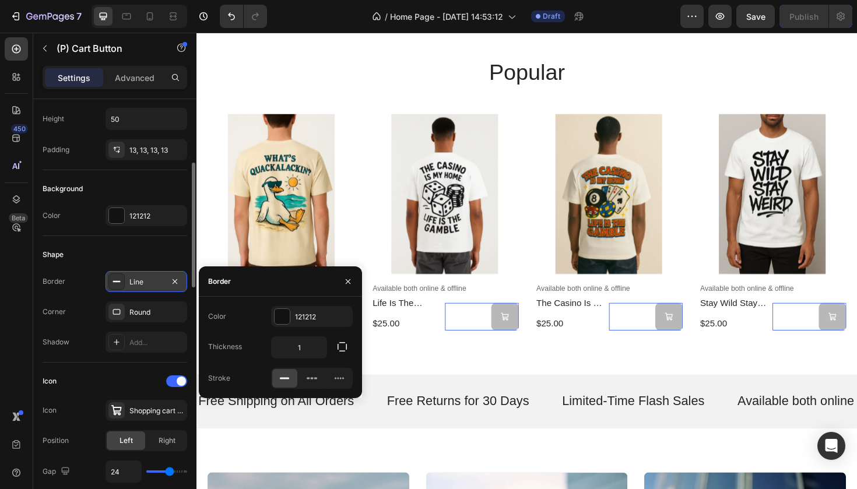
click at [157, 279] on div "Line" at bounding box center [146, 282] width 34 height 10
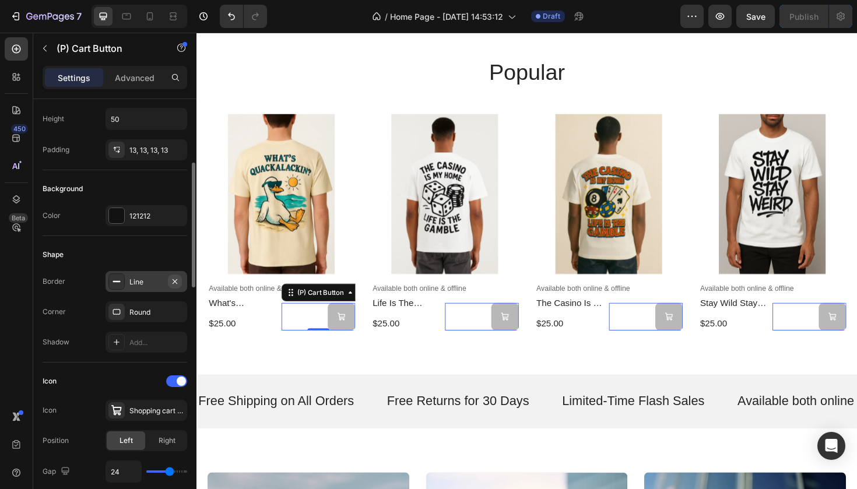
click at [170, 281] on icon "button" at bounding box center [174, 281] width 9 height 9
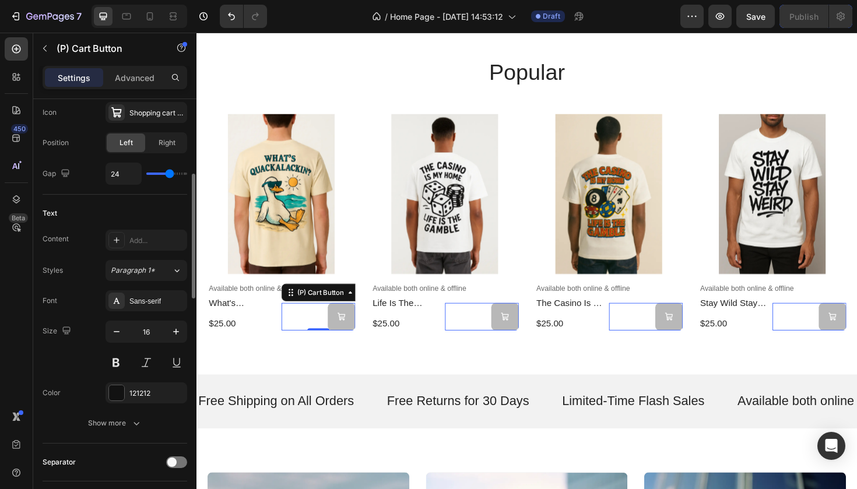
scroll to position [522, 0]
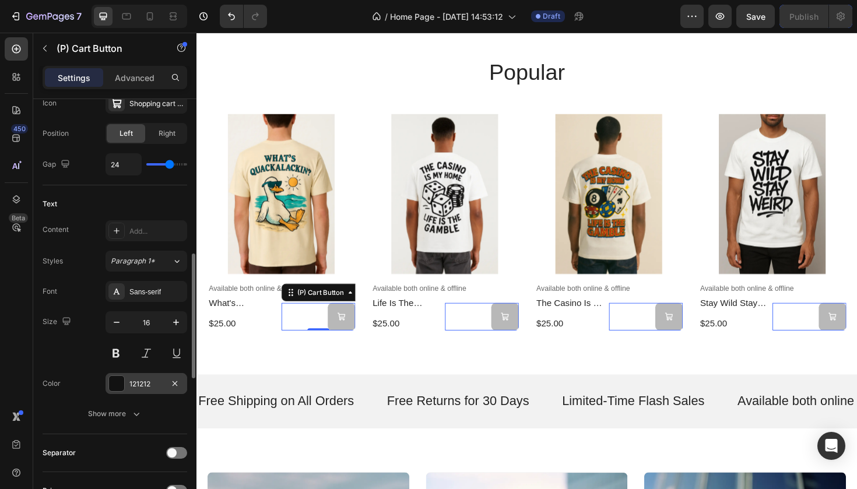
click at [142, 382] on div "121212" at bounding box center [146, 384] width 34 height 10
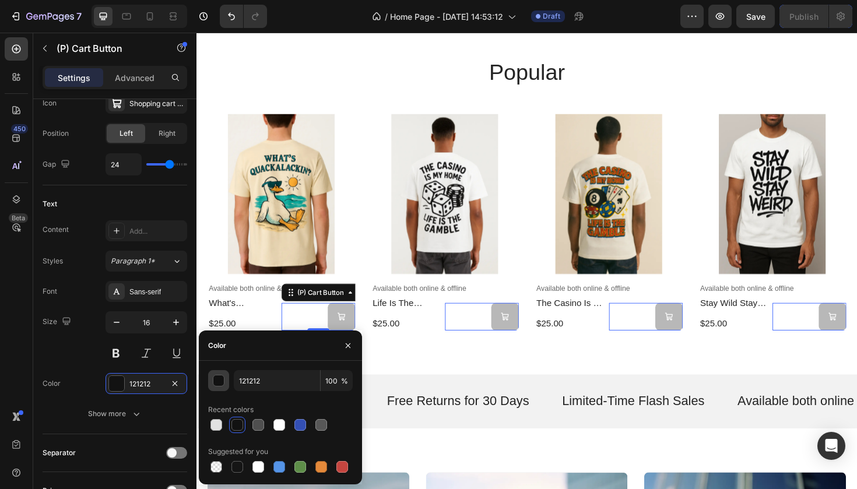
click at [216, 379] on div "button" at bounding box center [219, 381] width 12 height 12
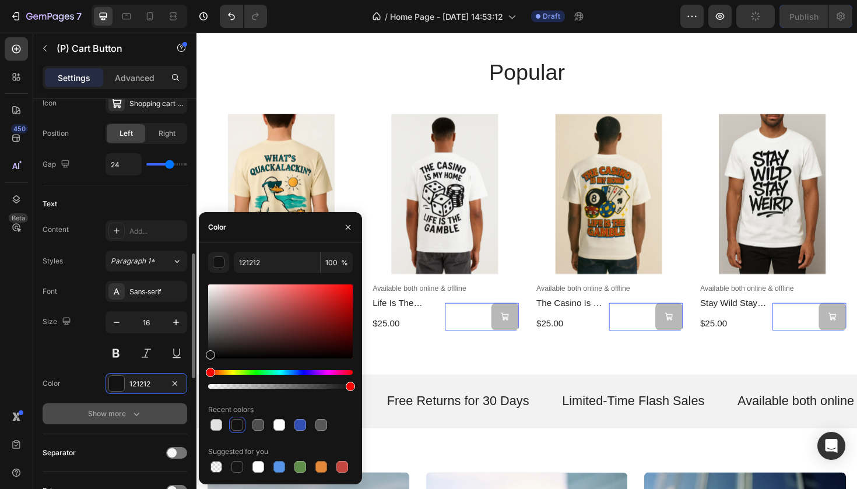
click at [115, 409] on div "Show more" at bounding box center [115, 414] width 54 height 12
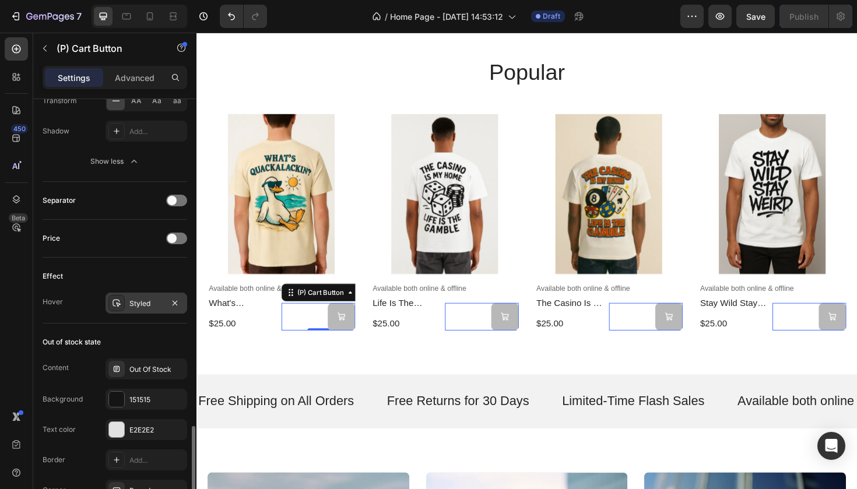
scroll to position [1067, 0]
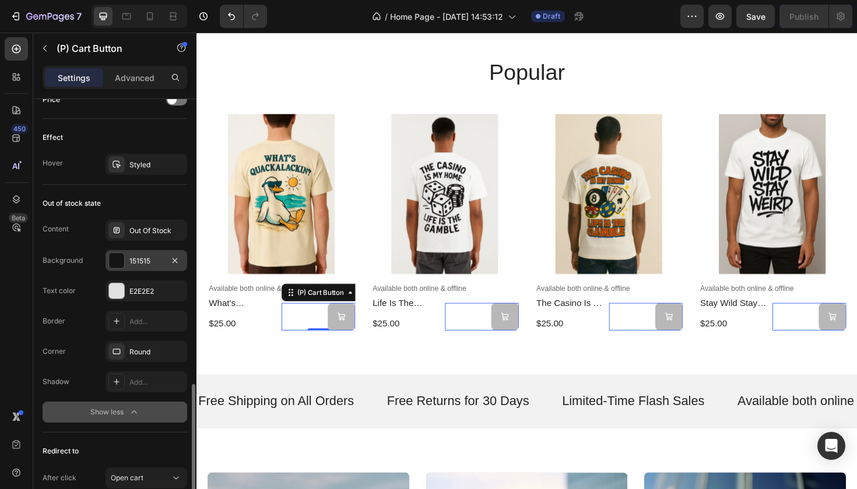
click at [138, 269] on div "151515" at bounding box center [147, 260] width 82 height 21
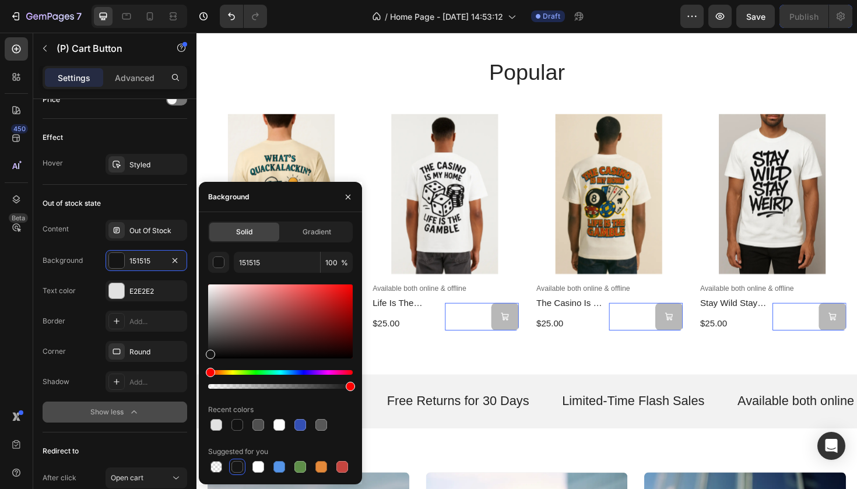
click at [285, 333] on div at bounding box center [280, 321] width 145 height 74
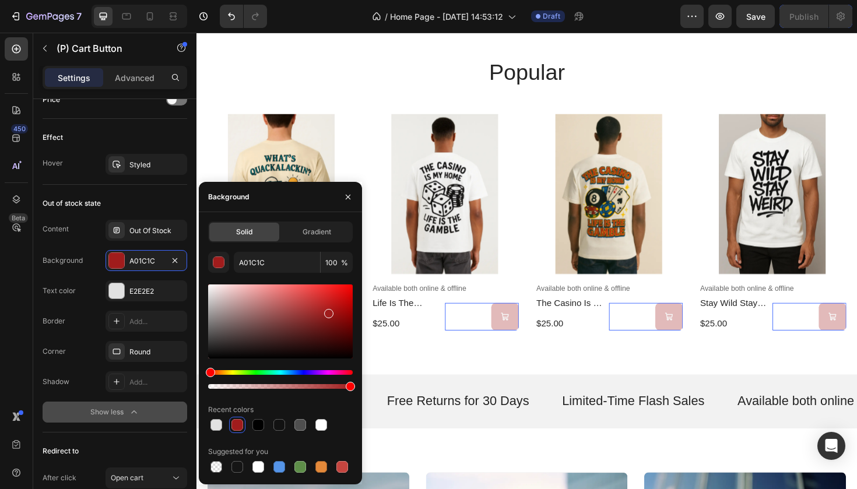
drag, startPoint x: 300, startPoint y: 325, endPoint x: 328, endPoint y: 311, distance: 31.0
click at [328, 311] on div at bounding box center [280, 321] width 145 height 74
click at [259, 426] on div at bounding box center [258, 425] width 12 height 12
click at [239, 469] on div at bounding box center [237, 467] width 12 height 12
click at [340, 344] on div at bounding box center [280, 321] width 145 height 74
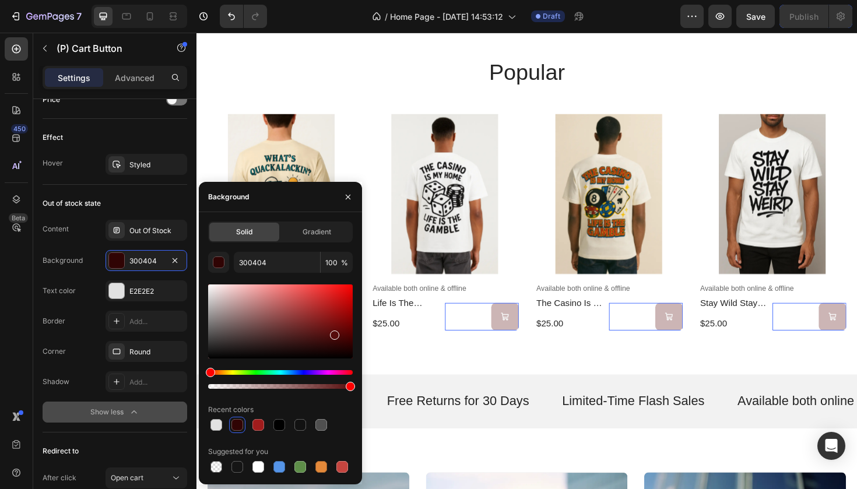
click at [333, 333] on div at bounding box center [280, 321] width 145 height 74
type input "560C0C"
click at [319, 232] on span "Gradient" at bounding box center [317, 232] width 29 height 10
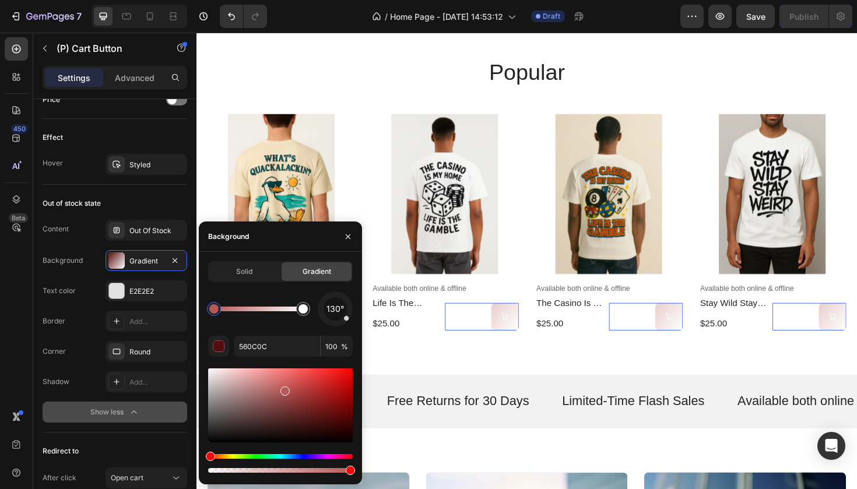
click at [284, 389] on div at bounding box center [280, 405] width 145 height 74
drag, startPoint x: 322, startPoint y: 390, endPoint x: 258, endPoint y: 420, distance: 70.7
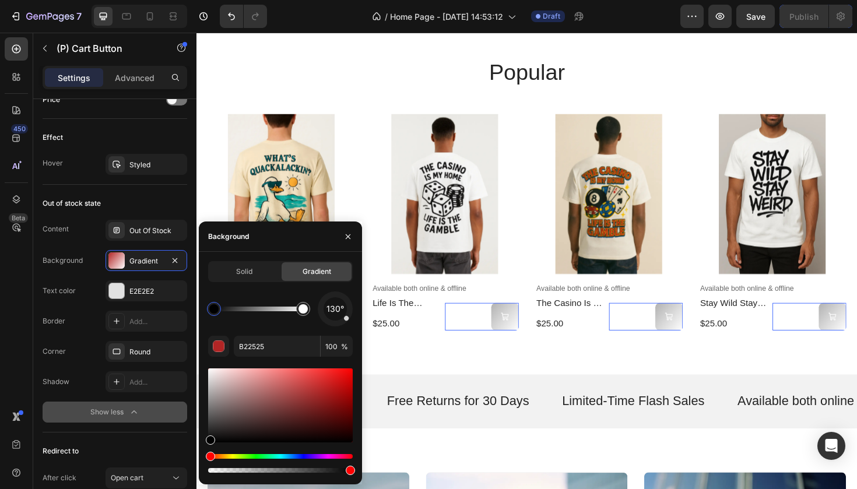
drag, startPoint x: 245, startPoint y: 420, endPoint x: 209, endPoint y: 463, distance: 56.7
click at [209, 463] on div at bounding box center [280, 420] width 145 height 109
type input "000000"
click at [146, 287] on div "E2E2E2" at bounding box center [146, 291] width 34 height 10
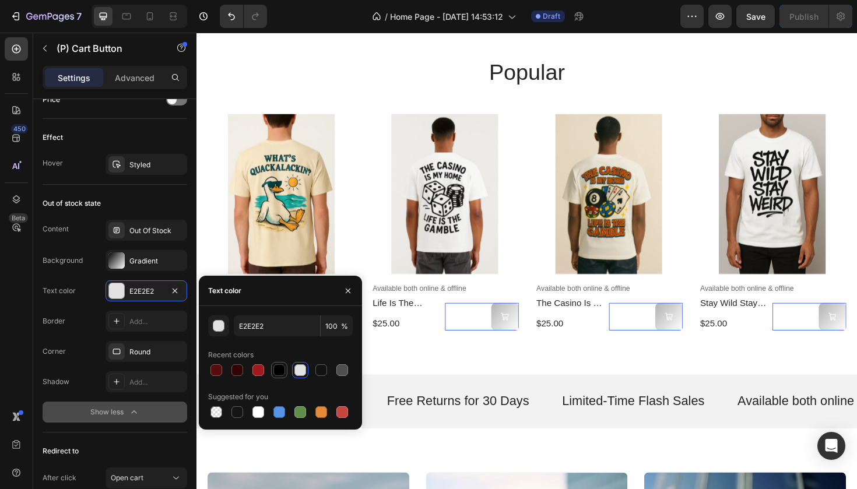
click at [283, 367] on div at bounding box center [279, 370] width 12 height 12
click at [327, 367] on div at bounding box center [321, 370] width 14 height 14
type input "121212"
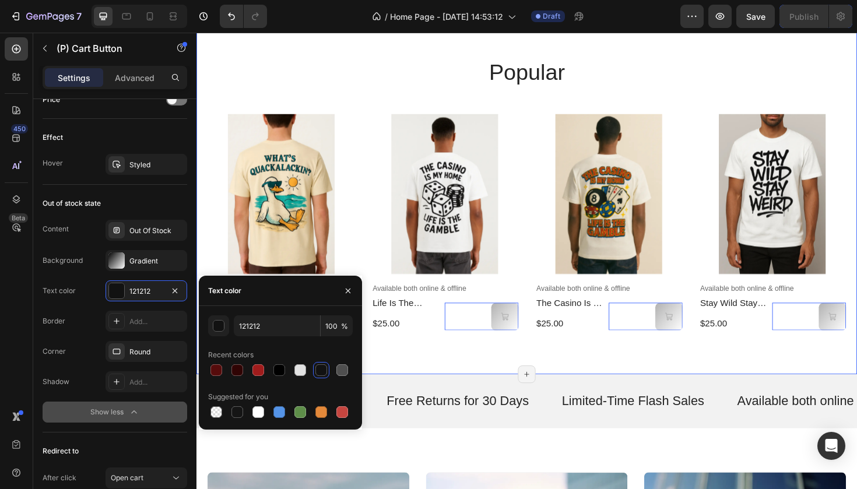
click at [479, 381] on div "popular Heading Product Images Available both online & offline Text Block what'…" at bounding box center [545, 203] width 699 height 383
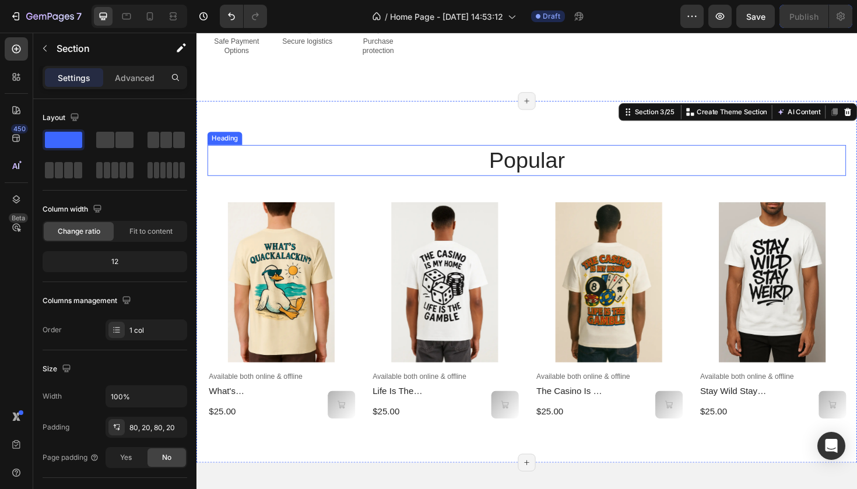
scroll to position [543, 0]
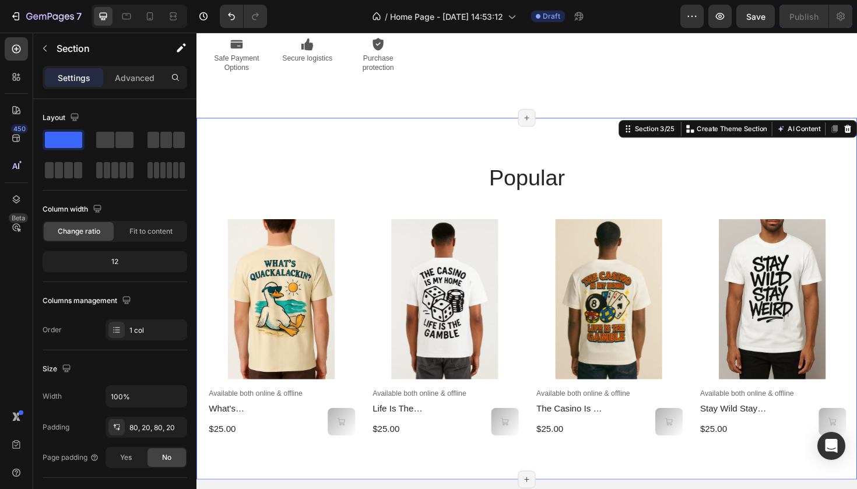
click at [547, 296] on div "popular Heading Product Images Available both online & offline Text Block what'…" at bounding box center [545, 314] width 699 height 383
click at [514, 297] on div "popular Heading Product Images Available both online & offline Text Block what'…" at bounding box center [545, 314] width 699 height 383
drag, startPoint x: 543, startPoint y: 275, endPoint x: 501, endPoint y: 304, distance: 50.3
click at [502, 304] on div "popular Heading Product Images Available both online & offline Text Block what'…" at bounding box center [545, 314] width 699 height 383
click at [501, 304] on div "popular Heading Product Images Available both online & offline Text Block what'…" at bounding box center [545, 314] width 699 height 383
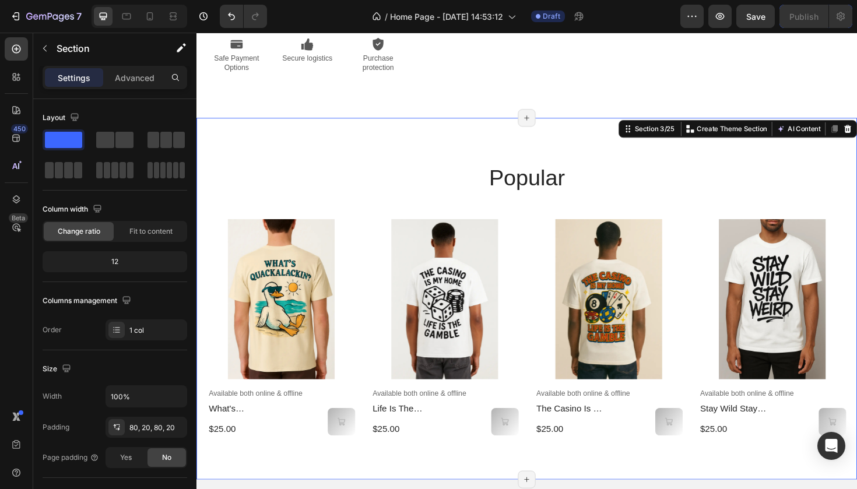
click at [509, 276] on div "popular Heading Product Images Available both online & offline Text Block what'…" at bounding box center [545, 314] width 699 height 383
click at [502, 305] on div "popular Heading Product Images Available both online & offline Text Block what'…" at bounding box center [545, 314] width 699 height 383
click at [499, 202] on h2 "popular" at bounding box center [546, 186] width 676 height 33
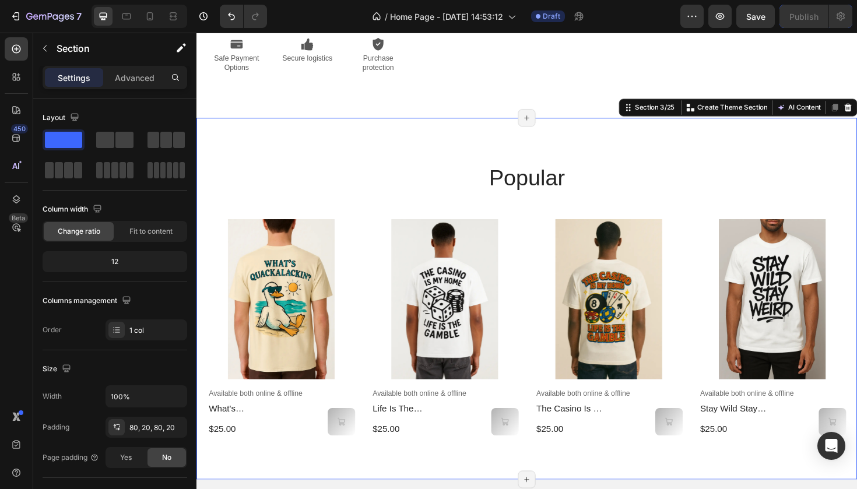
click at [488, 307] on div "popular Heading Product Images Available both online & offline Text Block what'…" at bounding box center [545, 314] width 699 height 383
click at [474, 202] on h2 "popular" at bounding box center [546, 186] width 676 height 33
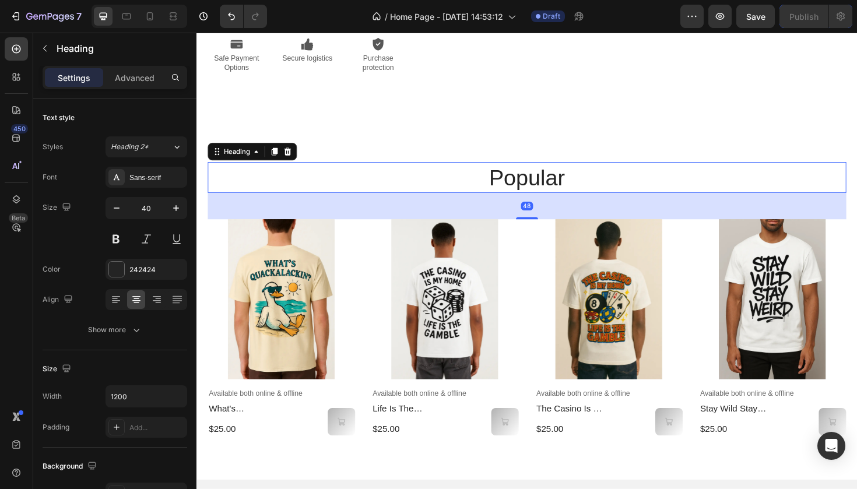
click at [463, 230] on div "48" at bounding box center [546, 216] width 676 height 28
drag, startPoint x: 542, startPoint y: 378, endPoint x: 542, endPoint y: 357, distance: 21.0
click at [542, 230] on div "48" at bounding box center [546, 216] width 676 height 28
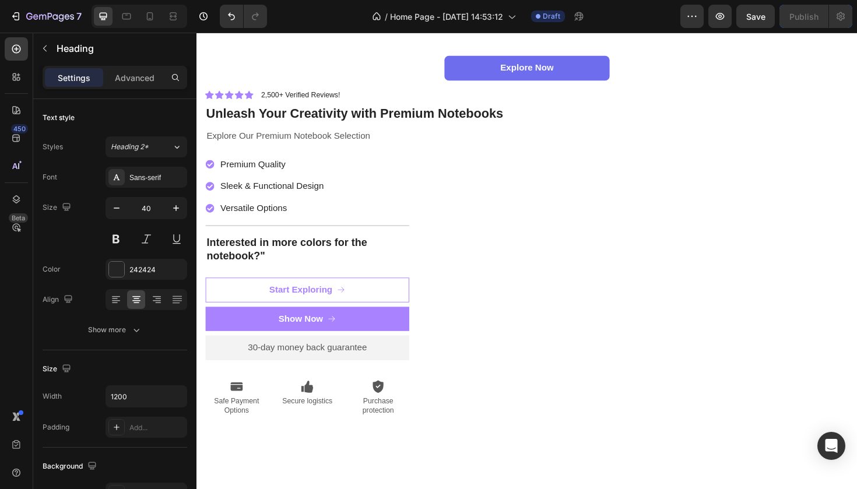
scroll to position [186, 0]
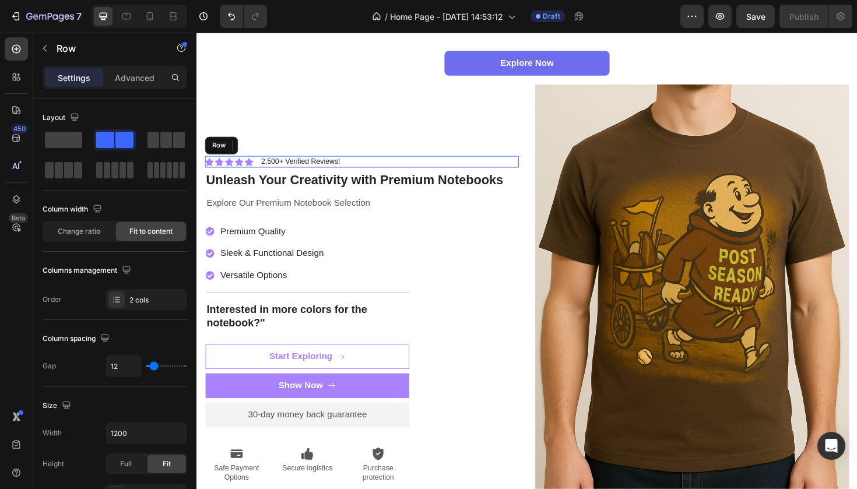
click at [522, 166] on div "Icon Icon Icon Icon Icon Icon List 2,500+ Verified Reviews! Text Block Row" at bounding box center [371, 169] width 332 height 12
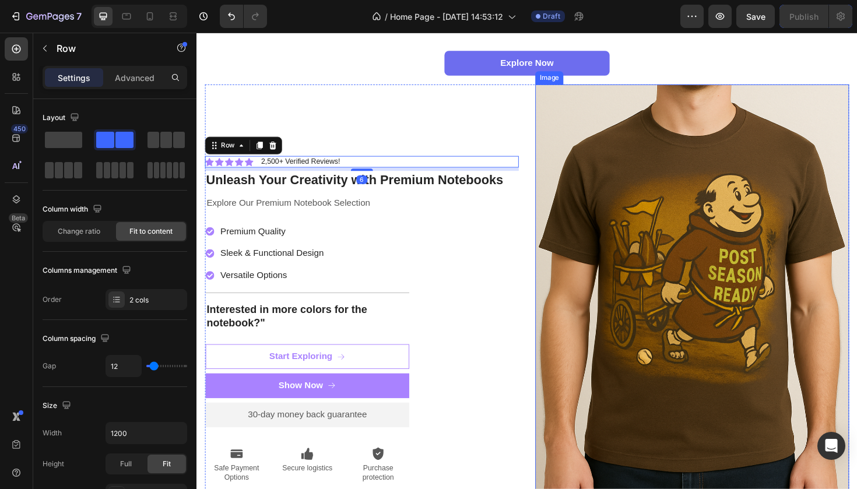
click at [564, 150] on img at bounding box center [721, 336] width 332 height 498
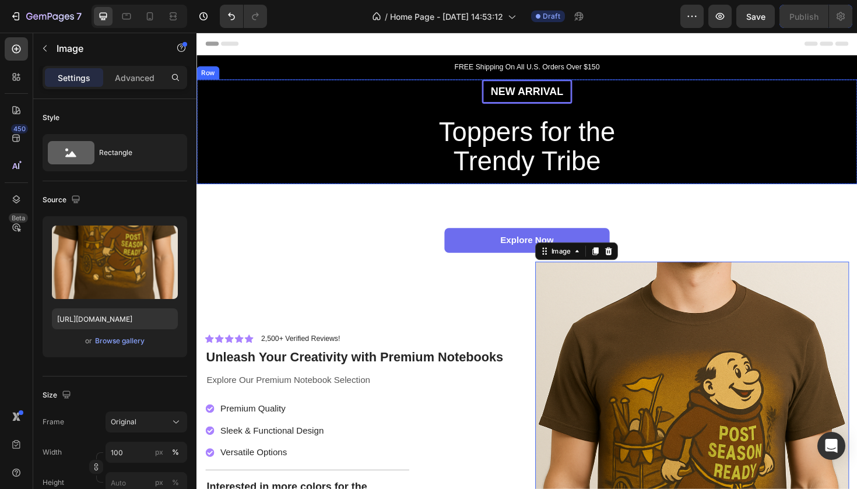
scroll to position [0, 0]
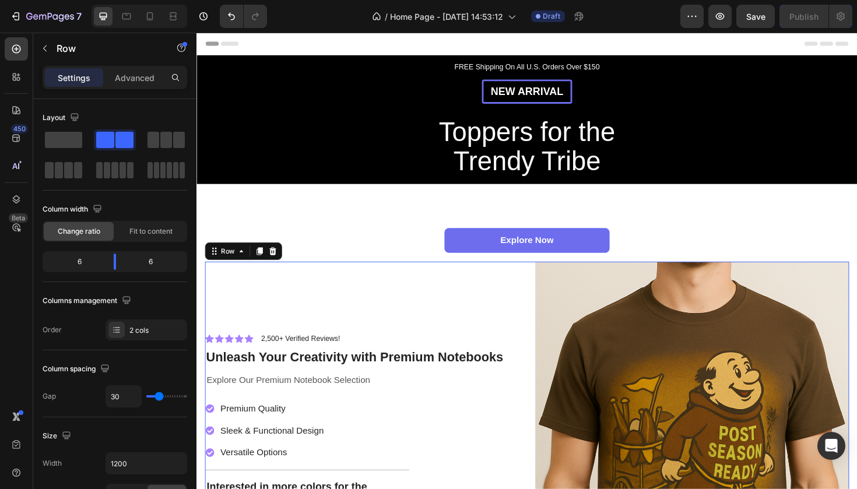
click at [278, 263] on icon at bounding box center [276, 263] width 9 height 9
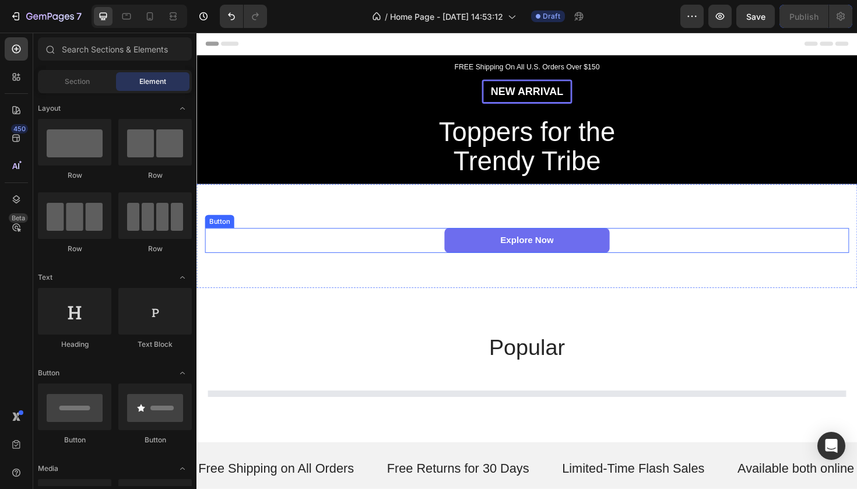
scroll to position [101, 0]
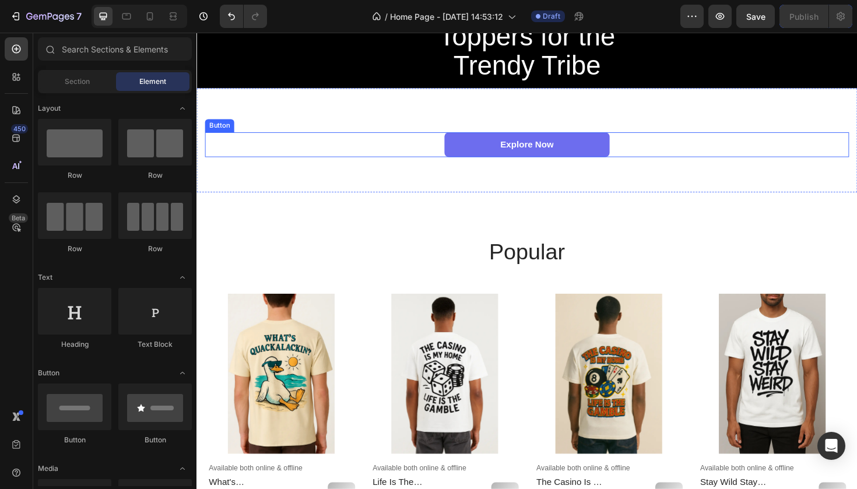
click at [363, 156] on div "Explore Now Button" at bounding box center [546, 151] width 682 height 26
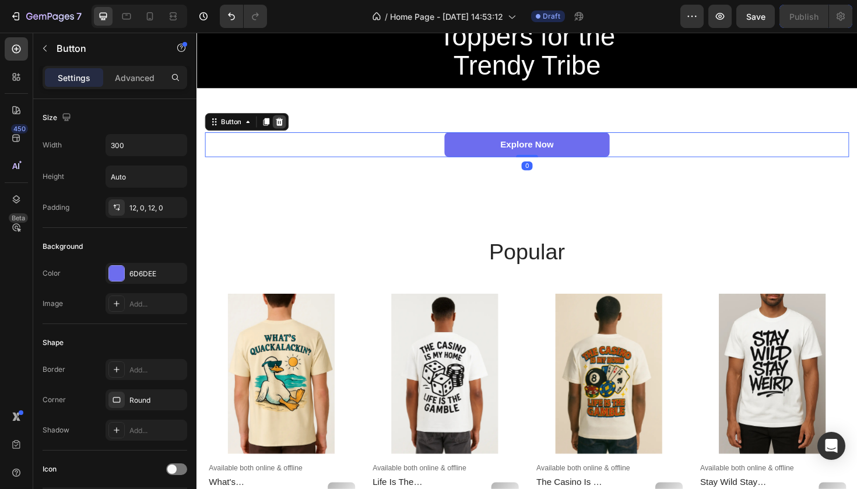
click at [289, 124] on div at bounding box center [284, 127] width 14 height 14
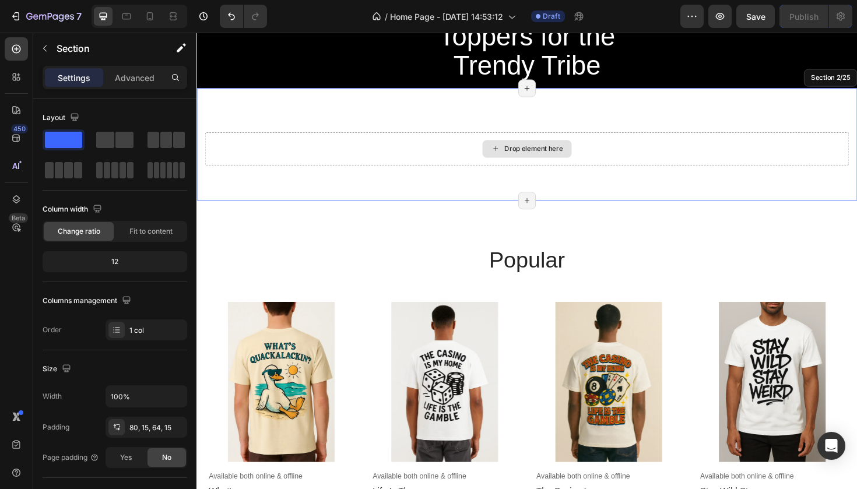
click at [339, 156] on div "Drop element here" at bounding box center [546, 155] width 682 height 35
click at [357, 154] on div "Drop element here" at bounding box center [546, 155] width 682 height 35
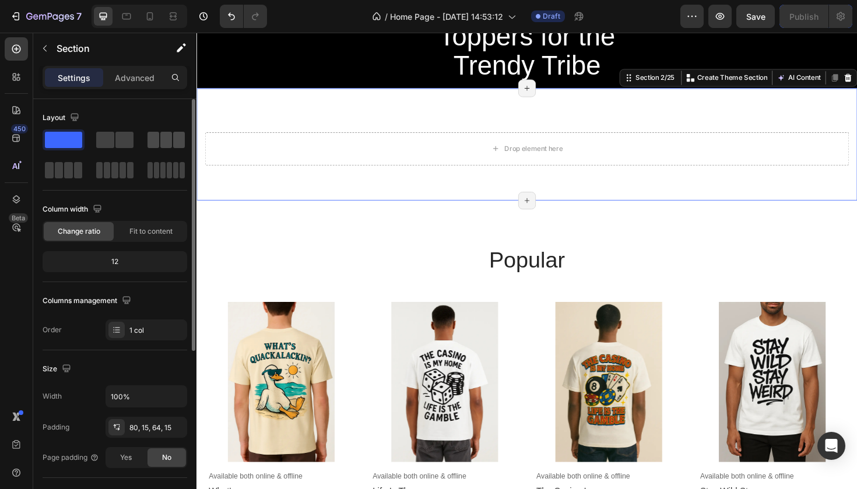
click at [158, 146] on span at bounding box center [153, 140] width 12 height 16
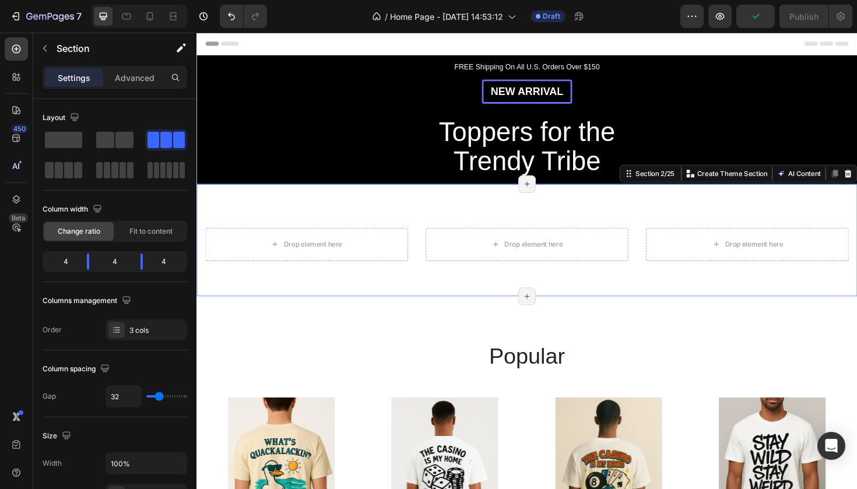
scroll to position [0, 0]
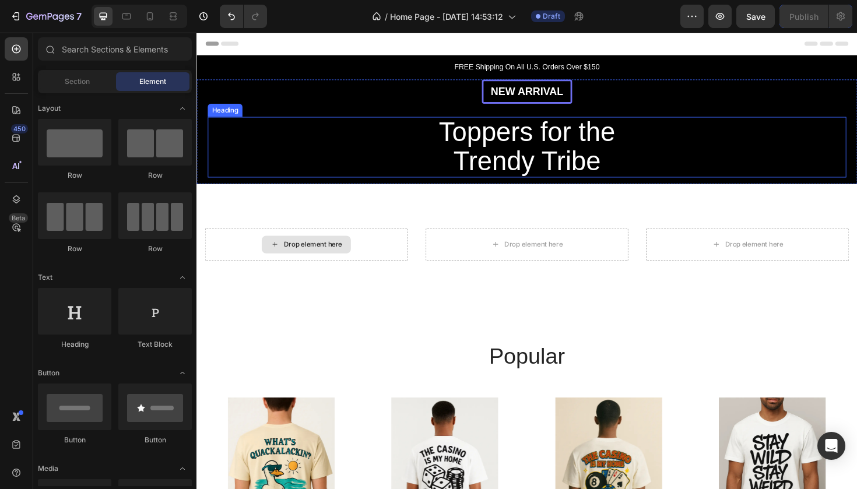
click at [336, 250] on div "Drop element here" at bounding box center [312, 257] width 94 height 19
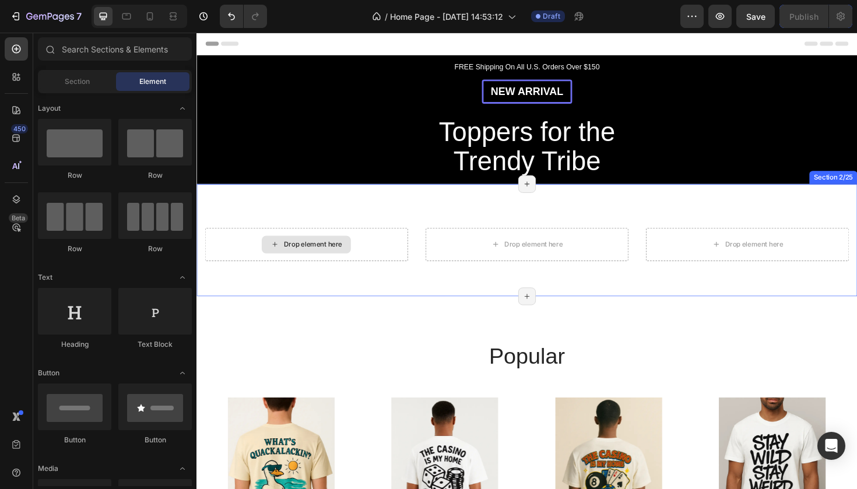
click at [312, 254] on div "Drop element here" at bounding box center [320, 256] width 62 height 9
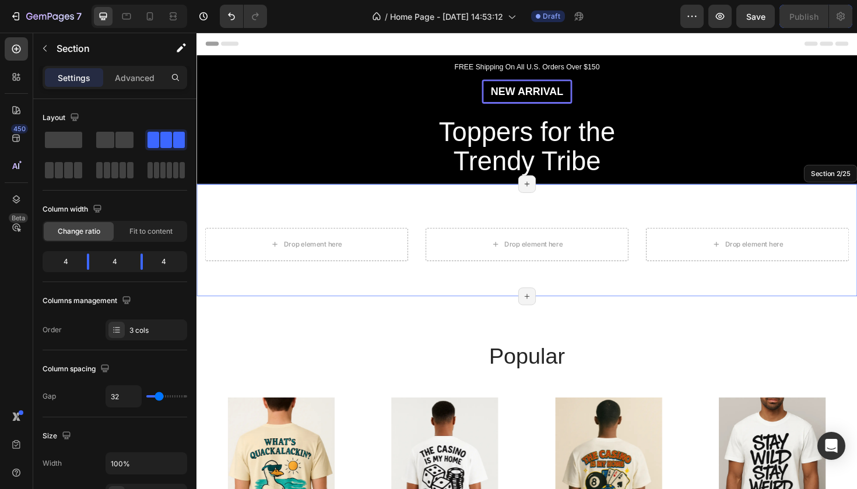
click at [266, 294] on div "Drop element here Drop element here Drop element here Section 2/25 Page has rea…" at bounding box center [545, 252] width 699 height 119
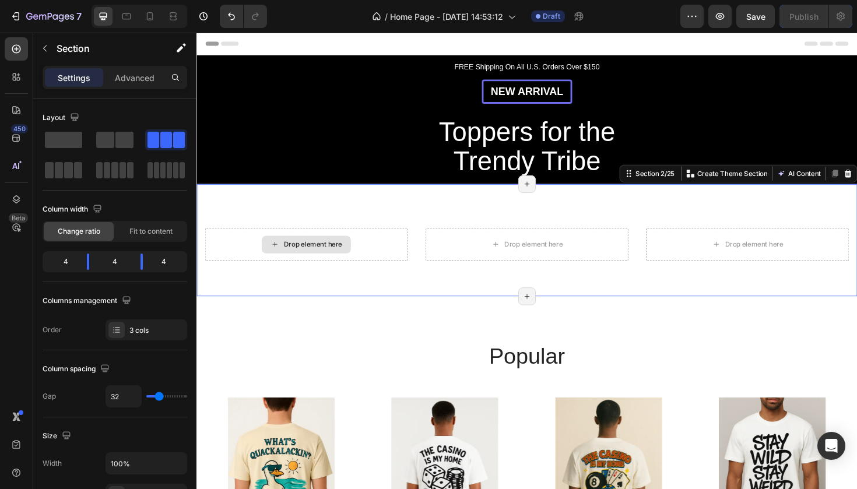
click at [282, 258] on icon at bounding box center [279, 257] width 9 height 10
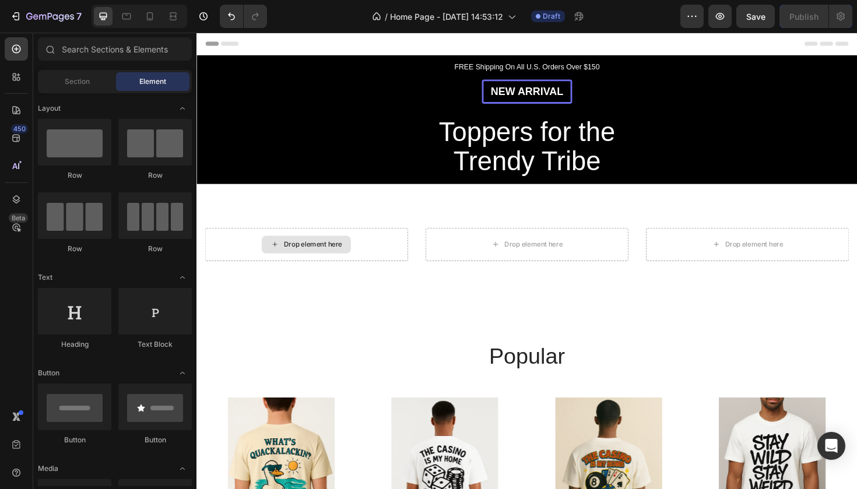
click at [282, 258] on icon at bounding box center [279, 257] width 9 height 10
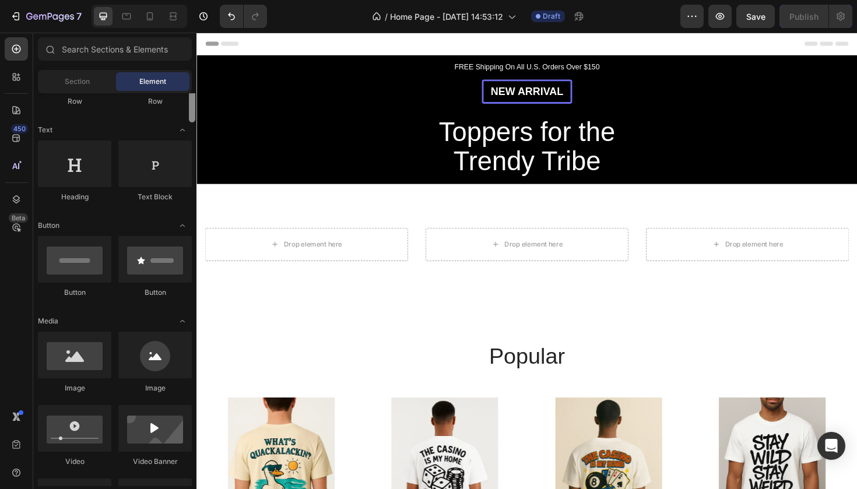
scroll to position [172, 0]
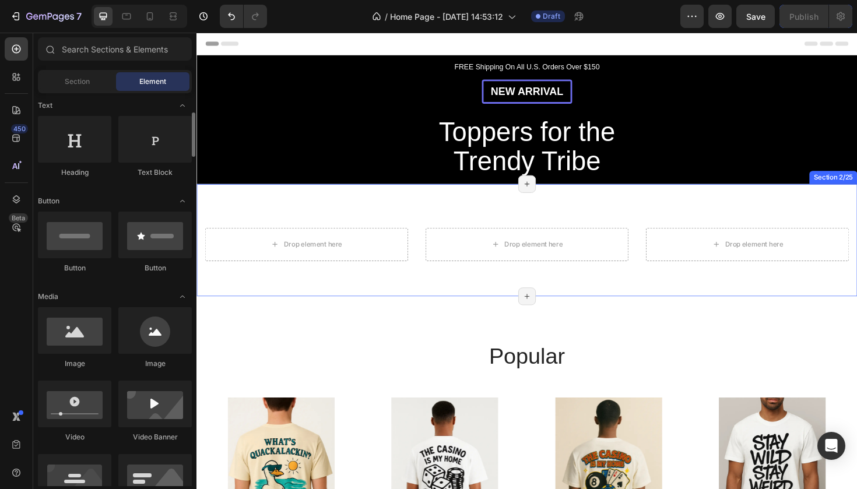
click at [537, 256] on div "Drop element here" at bounding box center [553, 256] width 62 height 9
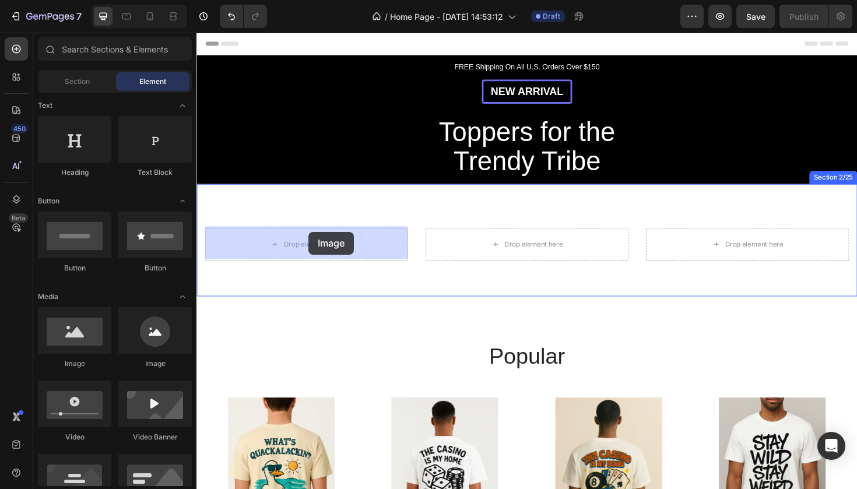
drag, startPoint x: 286, startPoint y: 364, endPoint x: 314, endPoint y: 244, distance: 123.4
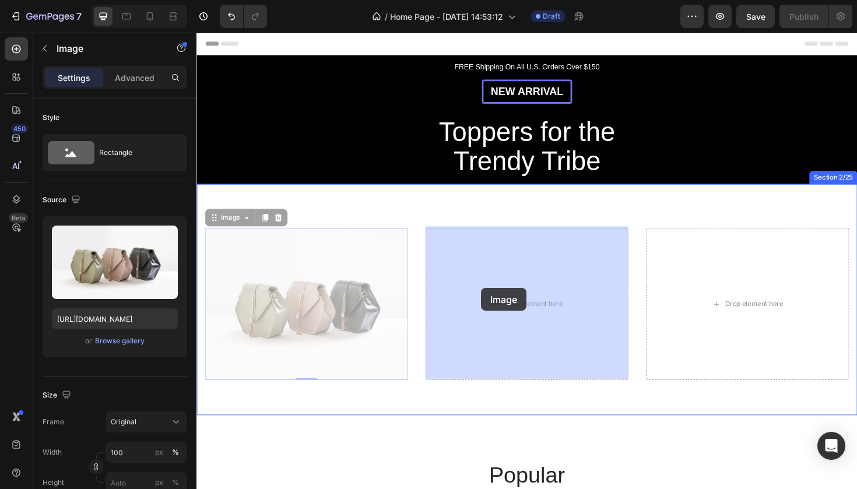
drag, startPoint x: 333, startPoint y: 304, endPoint x: 498, endPoint y: 303, distance: 165.0
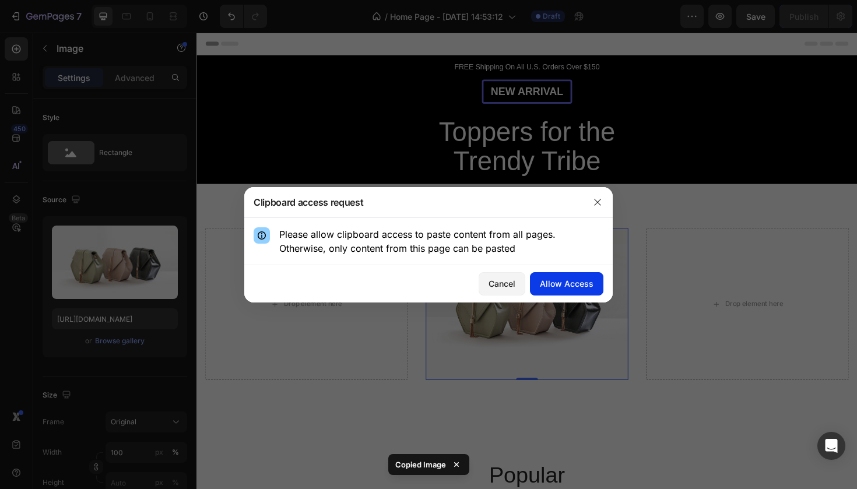
click at [558, 277] on button "Allow Access" at bounding box center [566, 283] width 73 height 23
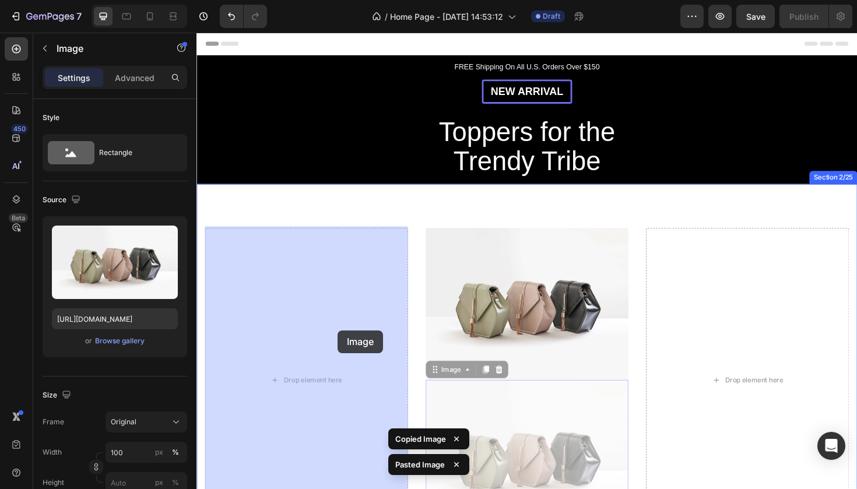
drag, startPoint x: 725, startPoint y: 444, endPoint x: 336, endPoint y: 342, distance: 402.5
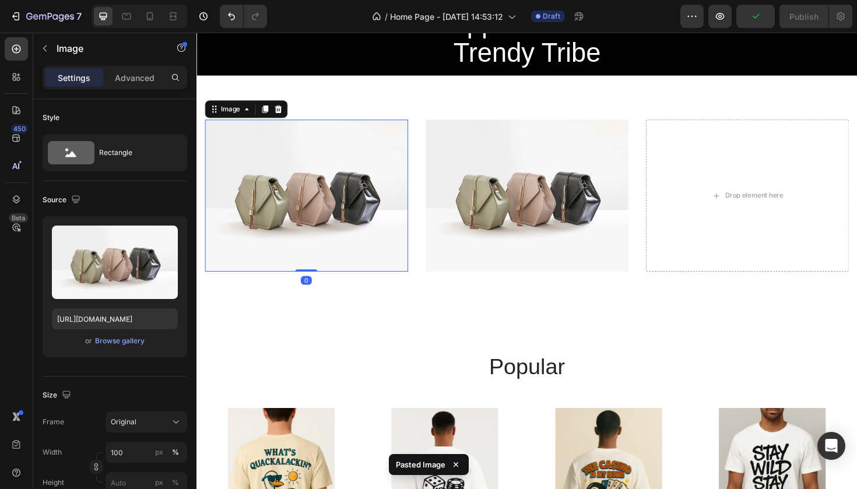
scroll to position [110, 0]
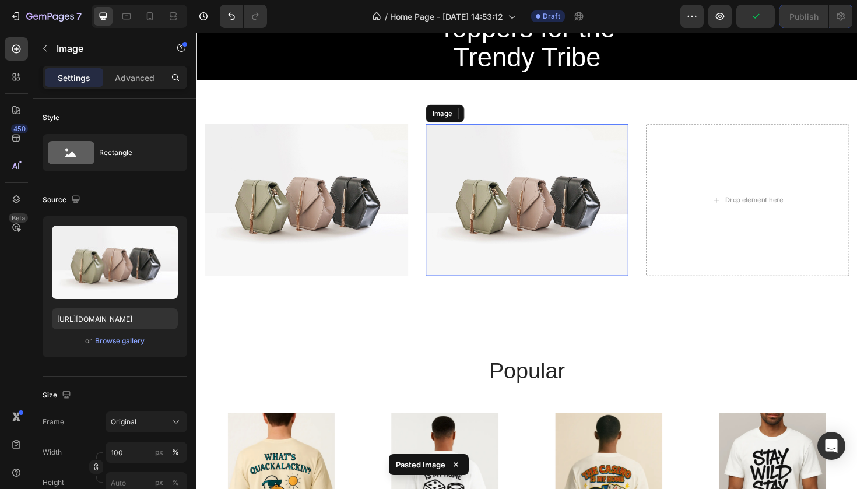
click at [510, 258] on img at bounding box center [546, 209] width 215 height 161
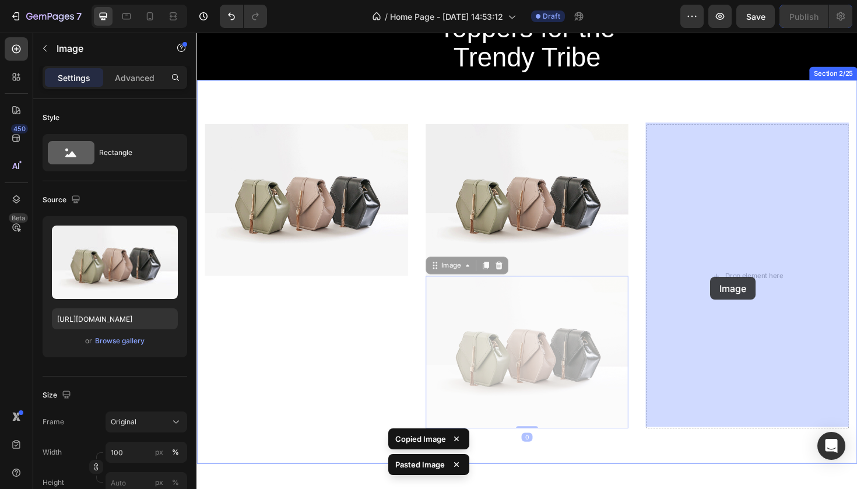
drag, startPoint x: 560, startPoint y: 336, endPoint x: 747, endPoint y: 288, distance: 193.1
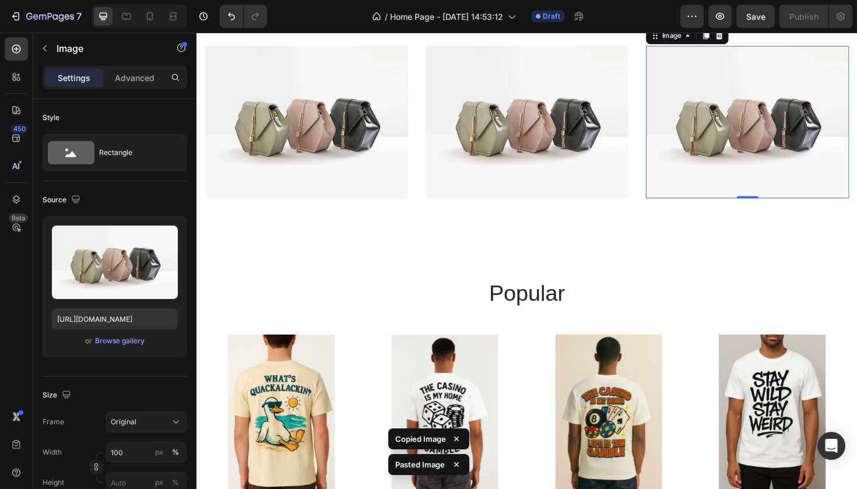
scroll to position [149, 0]
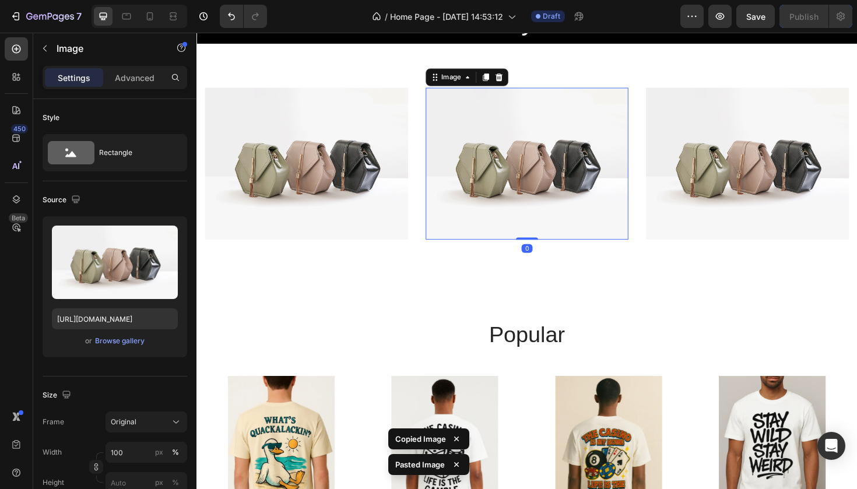
click at [555, 153] on img at bounding box center [546, 171] width 215 height 161
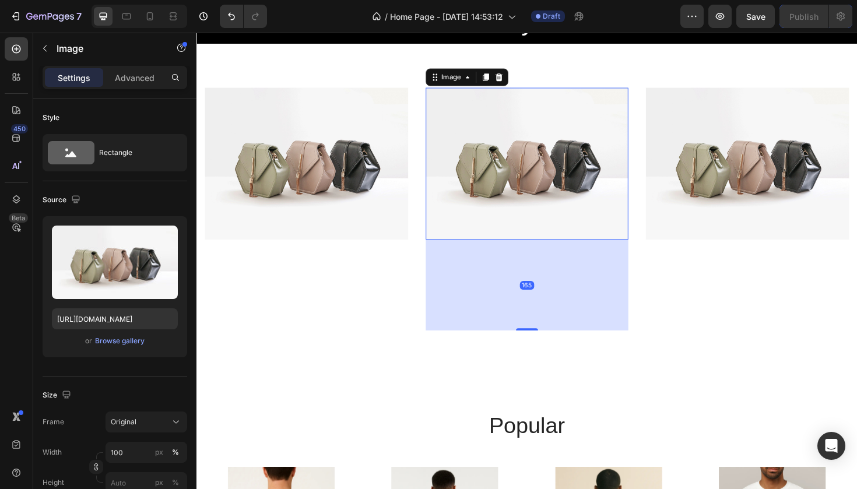
drag, startPoint x: 546, startPoint y: 248, endPoint x: 561, endPoint y: 350, distance: 103.2
click at [561, 252] on div "165" at bounding box center [546, 252] width 215 height 0
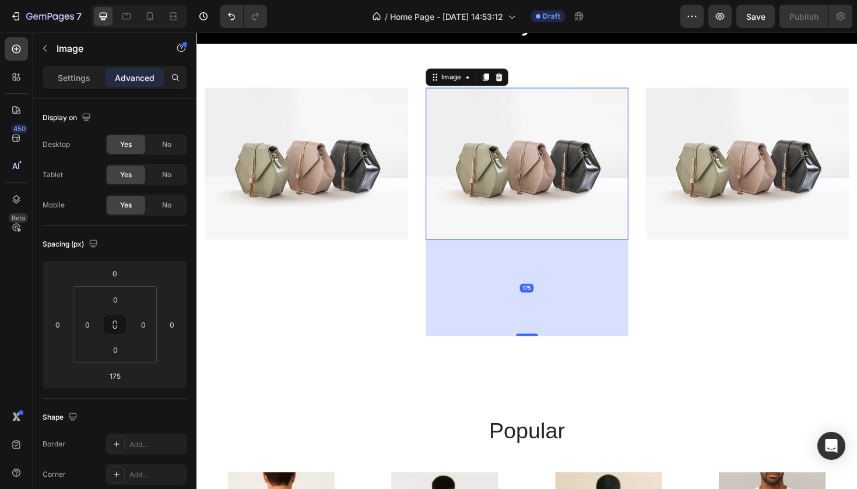
click at [565, 203] on img at bounding box center [546, 171] width 215 height 161
click at [558, 228] on img at bounding box center [546, 171] width 215 height 161
click at [558, 174] on img at bounding box center [546, 171] width 215 height 161
click at [481, 79] on icon at bounding box center [483, 79] width 9 height 9
click at [526, 219] on img at bounding box center [546, 171] width 215 height 161
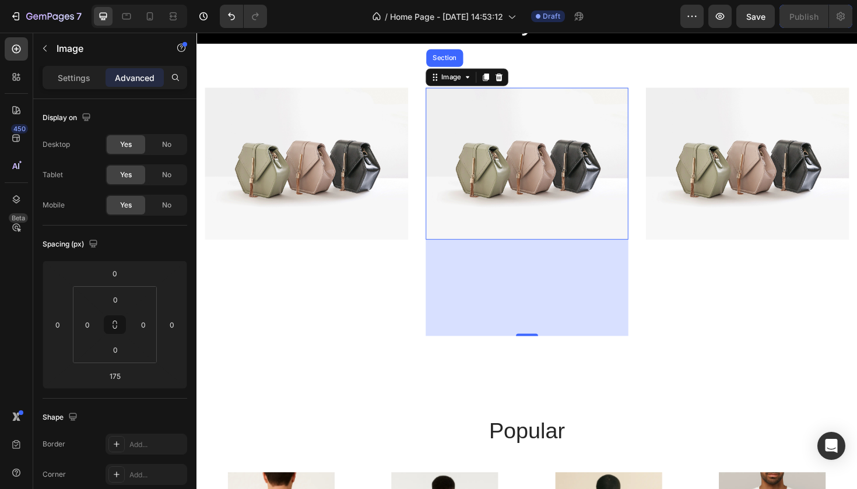
click at [526, 219] on img at bounding box center [546, 171] width 215 height 161
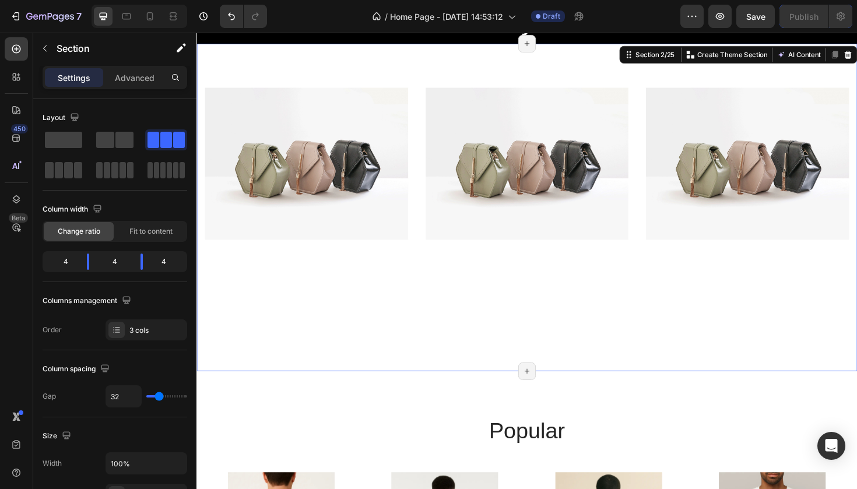
click at [545, 354] on div "Image Image Image Section 2/25 You can create reusable sections Create Theme Se…" at bounding box center [545, 217] width 699 height 347
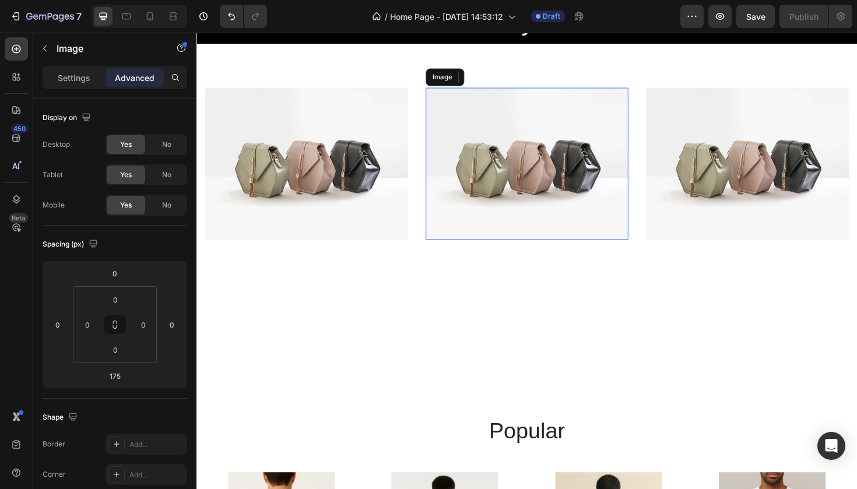
click at [572, 185] on img at bounding box center [546, 171] width 215 height 161
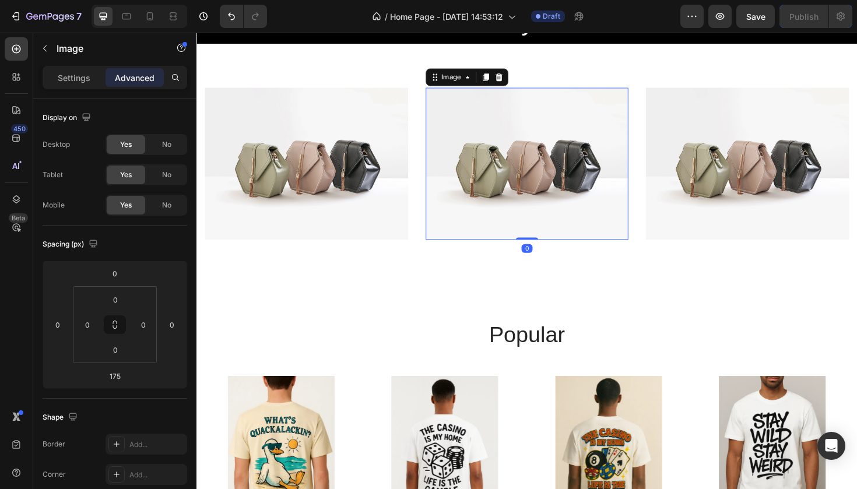
drag, startPoint x: 547, startPoint y: 350, endPoint x: 546, endPoint y: 241, distance: 109.0
click at [546, 241] on div "Image 0" at bounding box center [546, 171] width 215 height 161
type input "0"
click at [535, 199] on img at bounding box center [546, 171] width 215 height 161
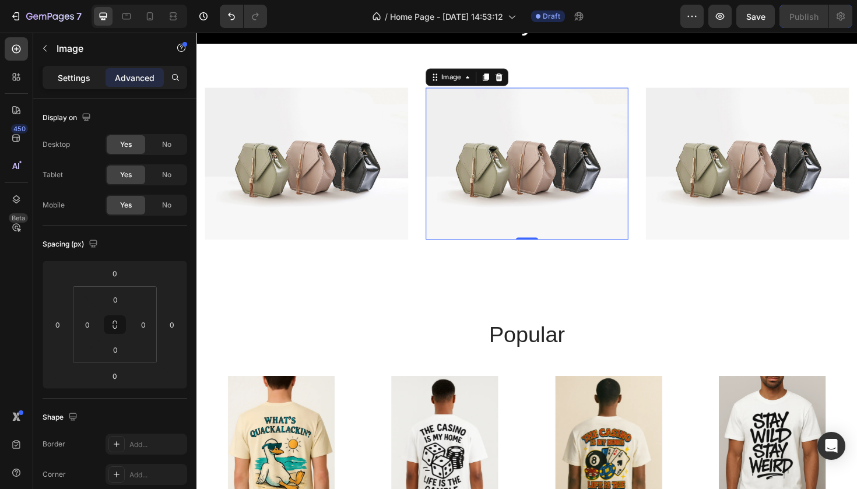
click at [91, 76] on div "Settings" at bounding box center [74, 77] width 58 height 19
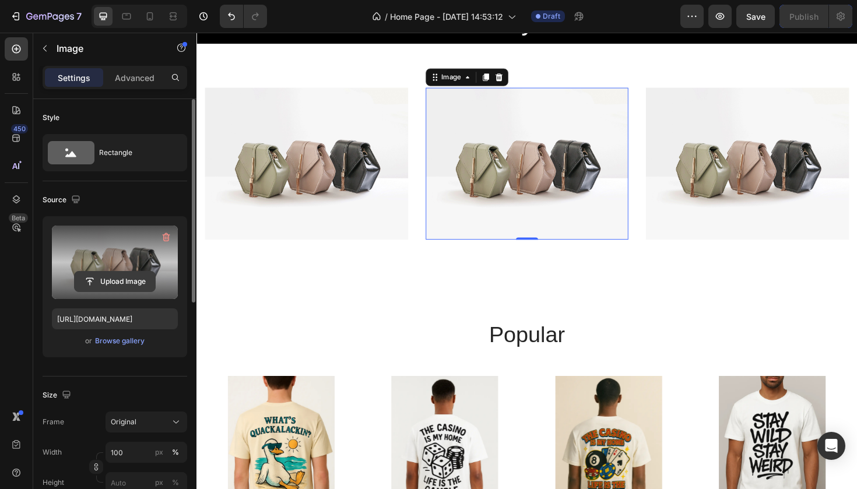
click at [126, 280] on input "file" at bounding box center [115, 282] width 80 height 20
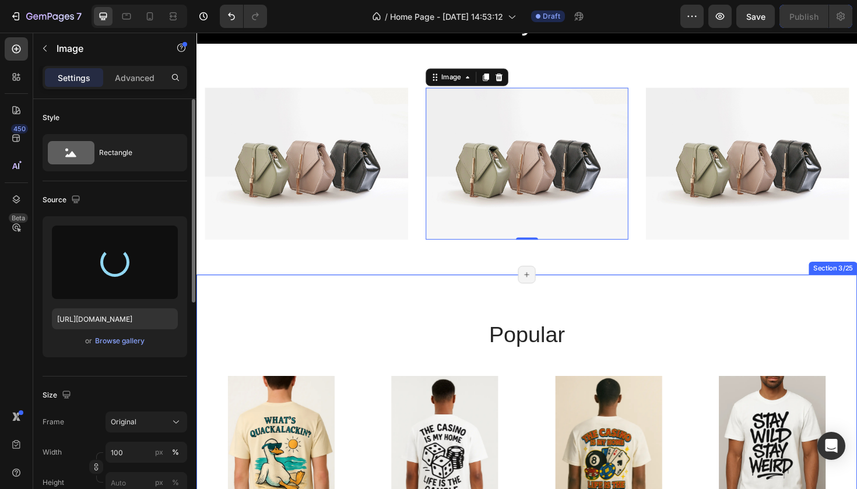
type input "[URL][DOMAIN_NAME]"
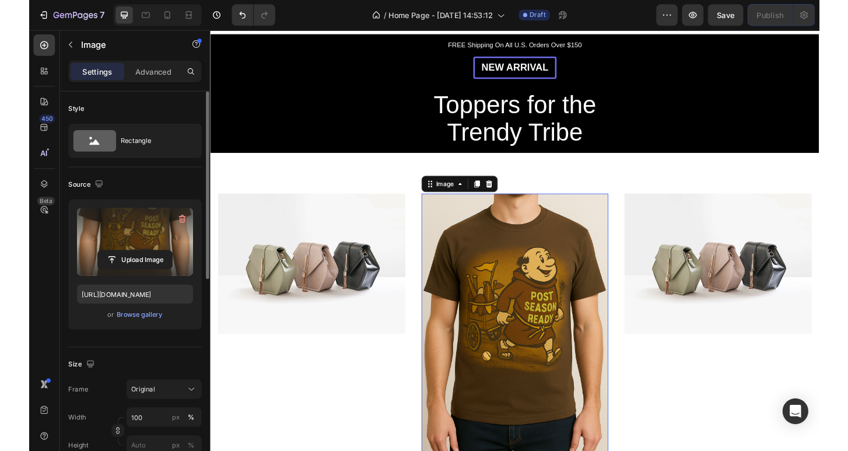
scroll to position [23, 0]
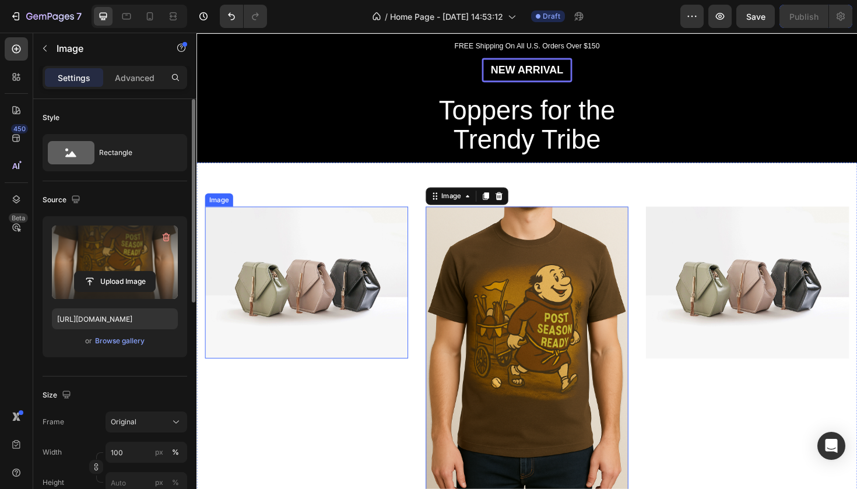
click at [349, 277] on img at bounding box center [312, 297] width 215 height 161
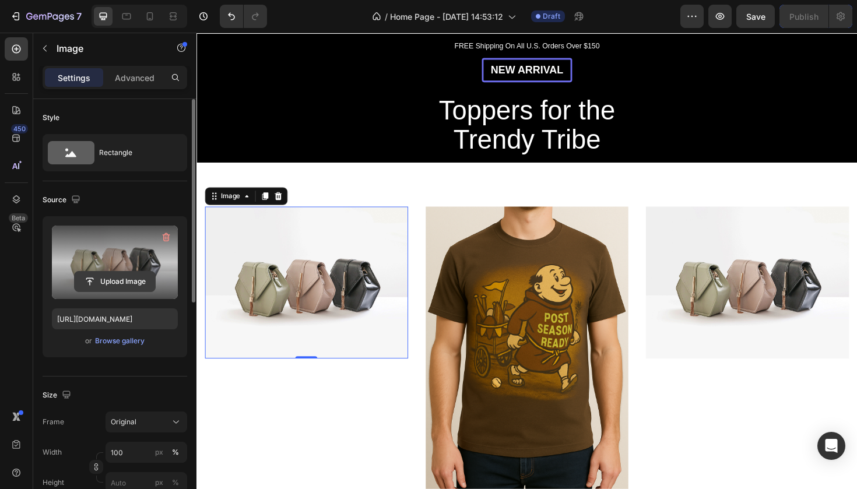
click at [126, 279] on input "file" at bounding box center [115, 282] width 80 height 20
click at [129, 279] on input "file" at bounding box center [115, 282] width 80 height 20
click at [167, 234] on icon "button" at bounding box center [166, 237] width 12 height 12
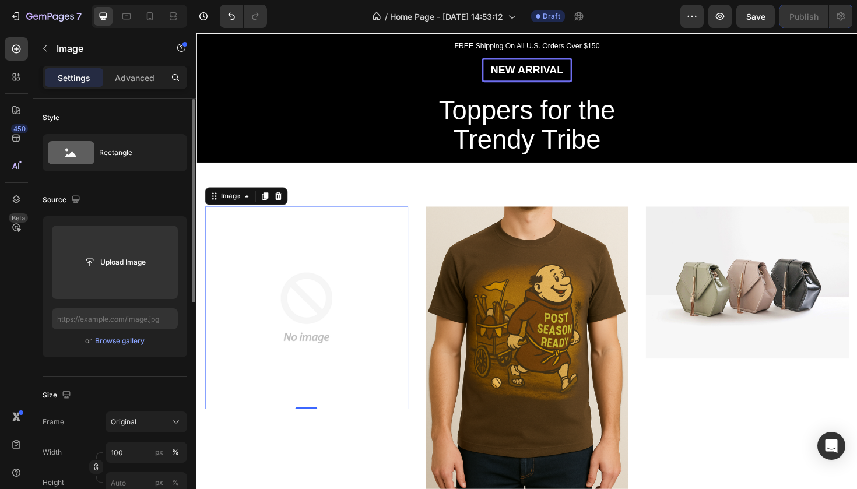
drag, startPoint x: 134, startPoint y: 265, endPoint x: 133, endPoint y: 403, distance: 138.1
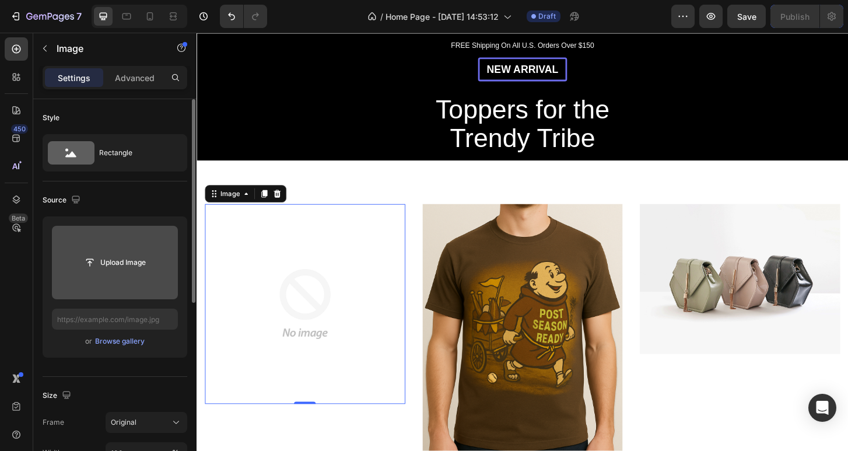
click at [131, 251] on input "file" at bounding box center [115, 262] width 126 height 73
click at [124, 254] on input "file" at bounding box center [115, 262] width 80 height 20
click at [135, 245] on input "file" at bounding box center [115, 262] width 126 height 73
